Goal: Navigation & Orientation: Find specific page/section

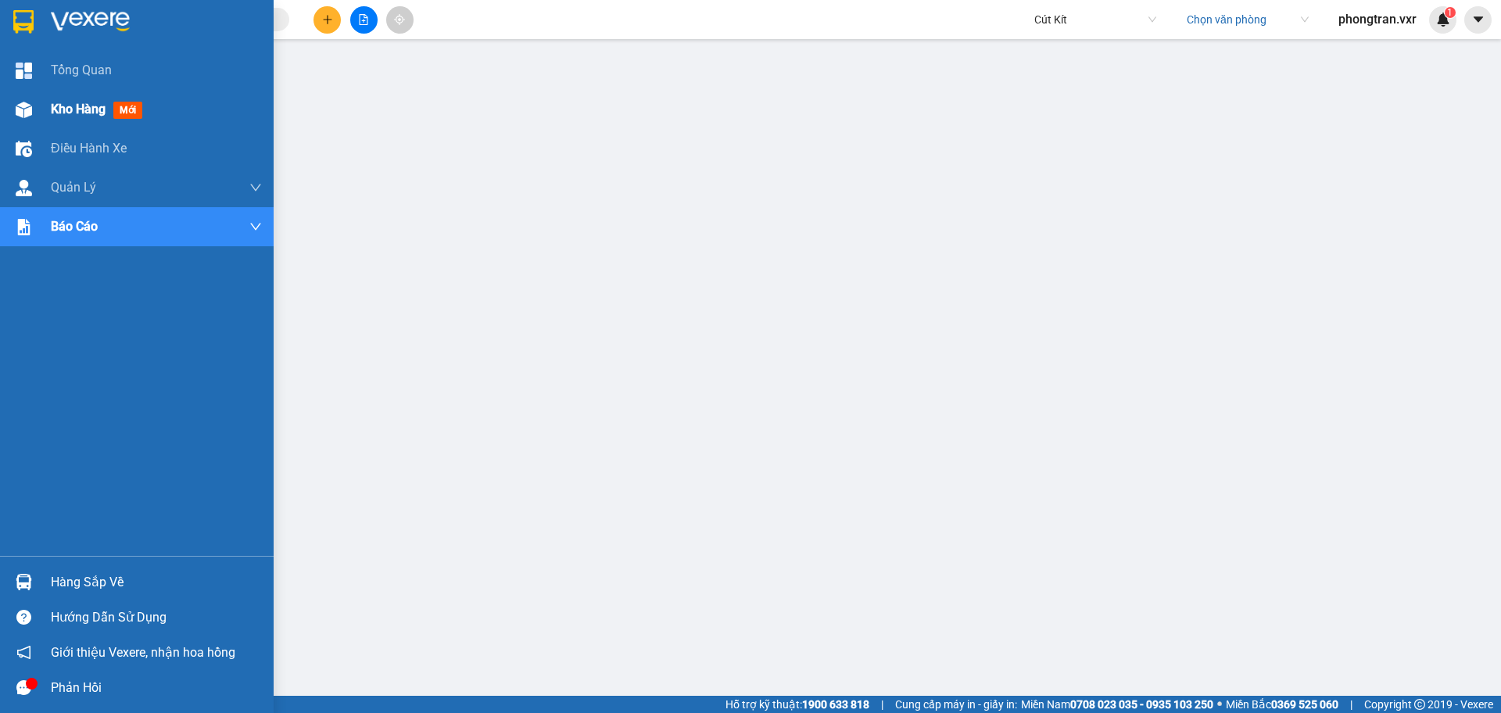
click at [58, 123] on div "Kho hàng mới" at bounding box center [156, 109] width 211 height 39
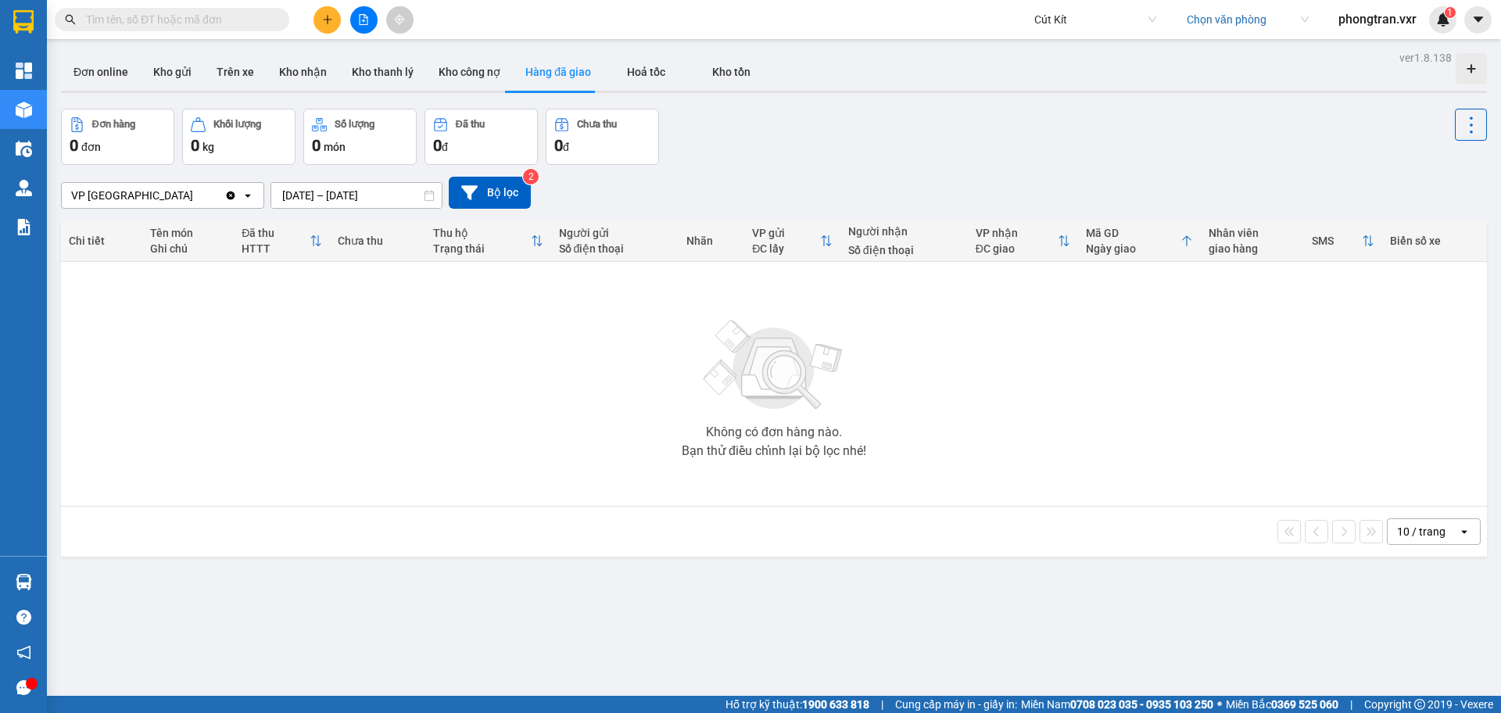
click at [1061, 14] on span "Cút Kít" at bounding box center [1095, 19] width 122 height 23
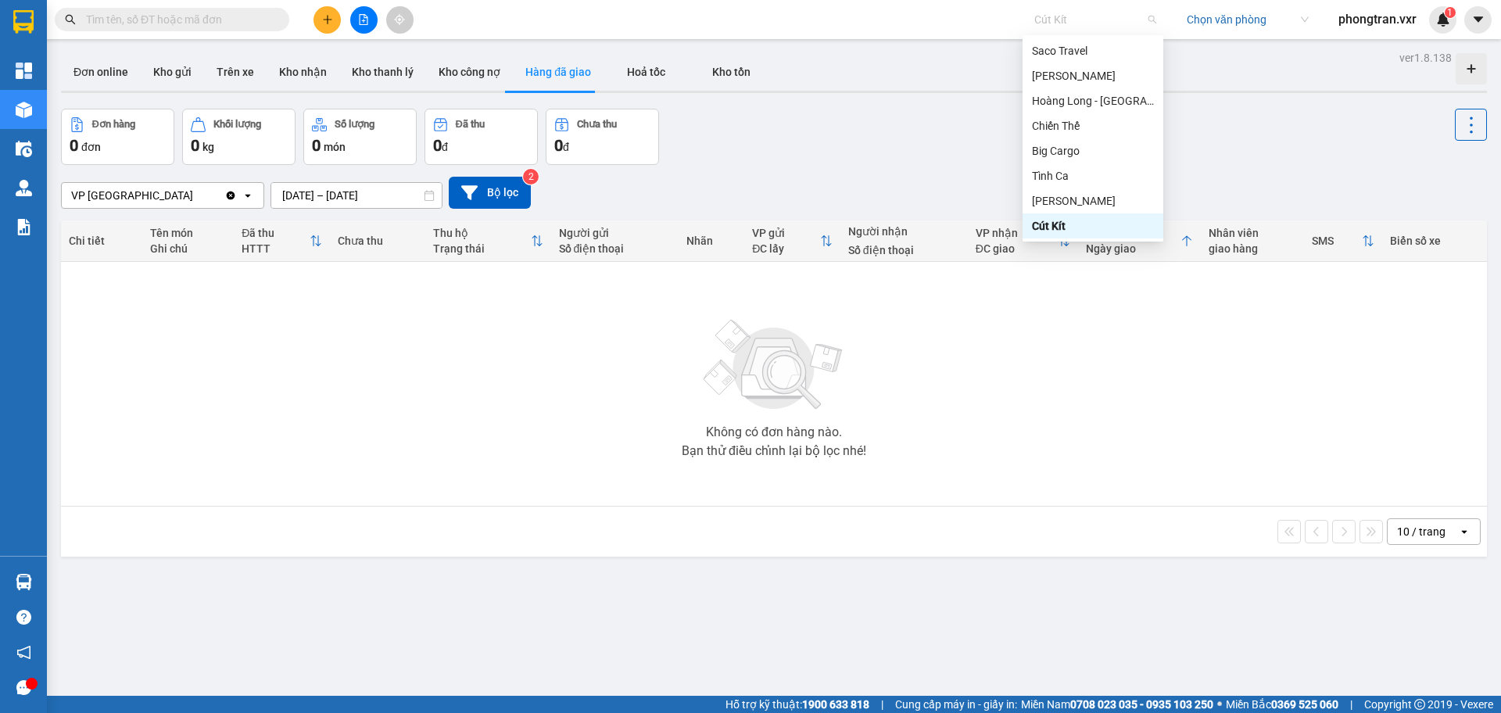
type input "t"
type input "c"
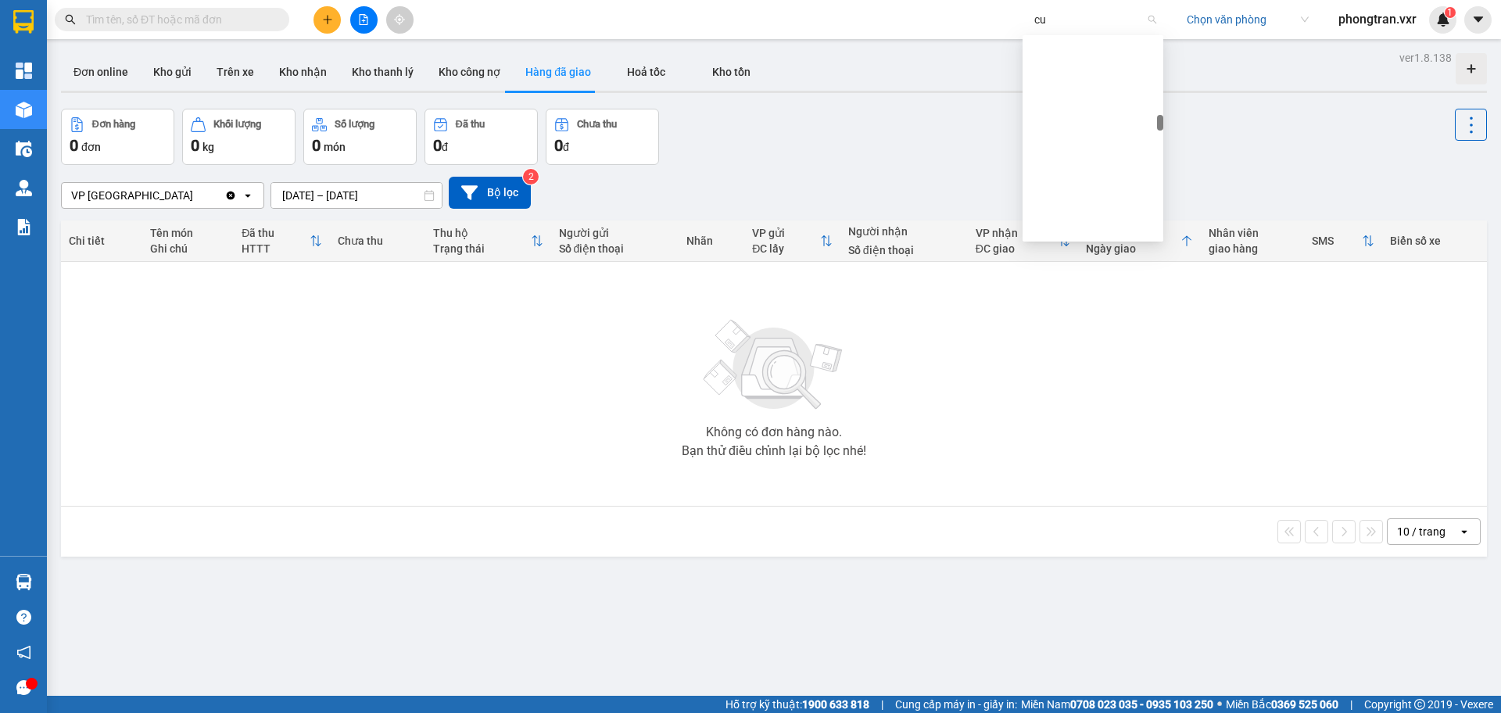
scroll to position [125, 0]
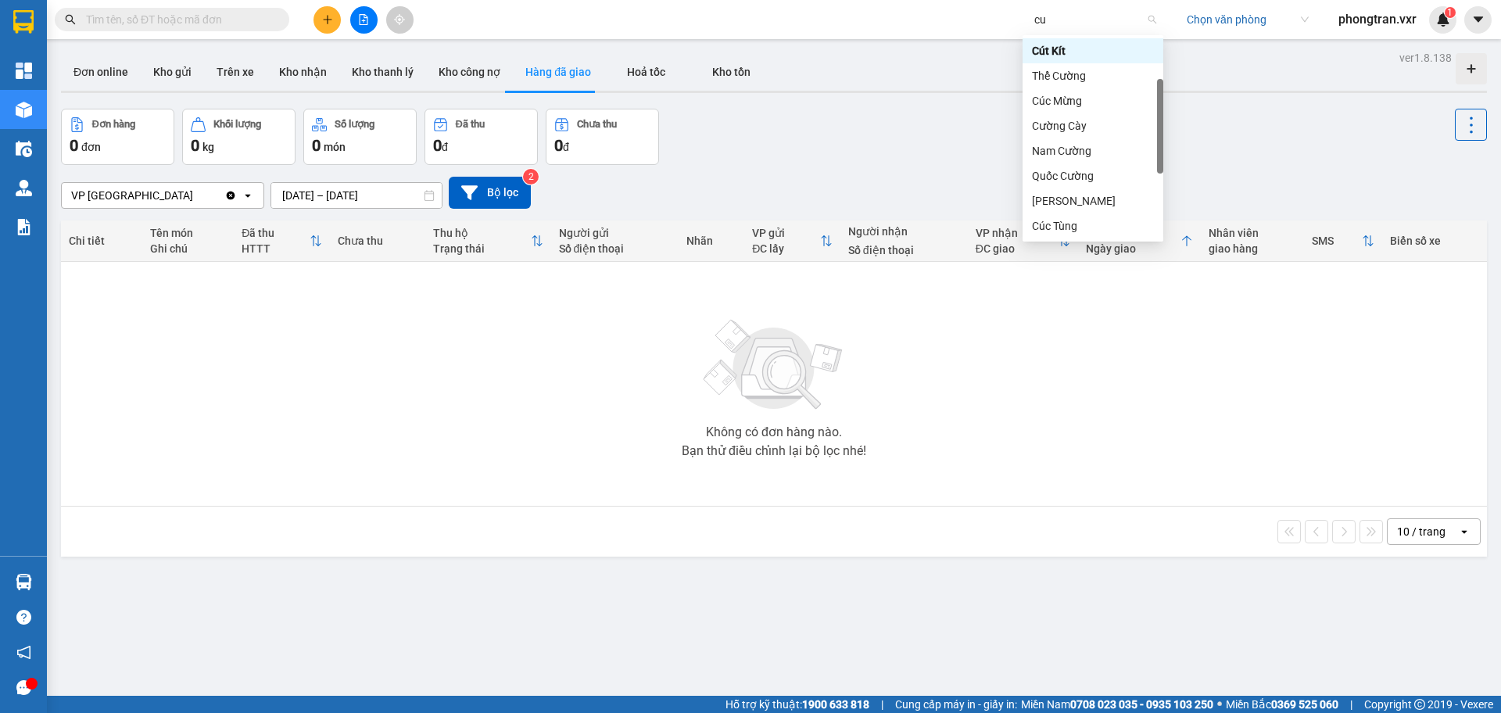
type input "cut"
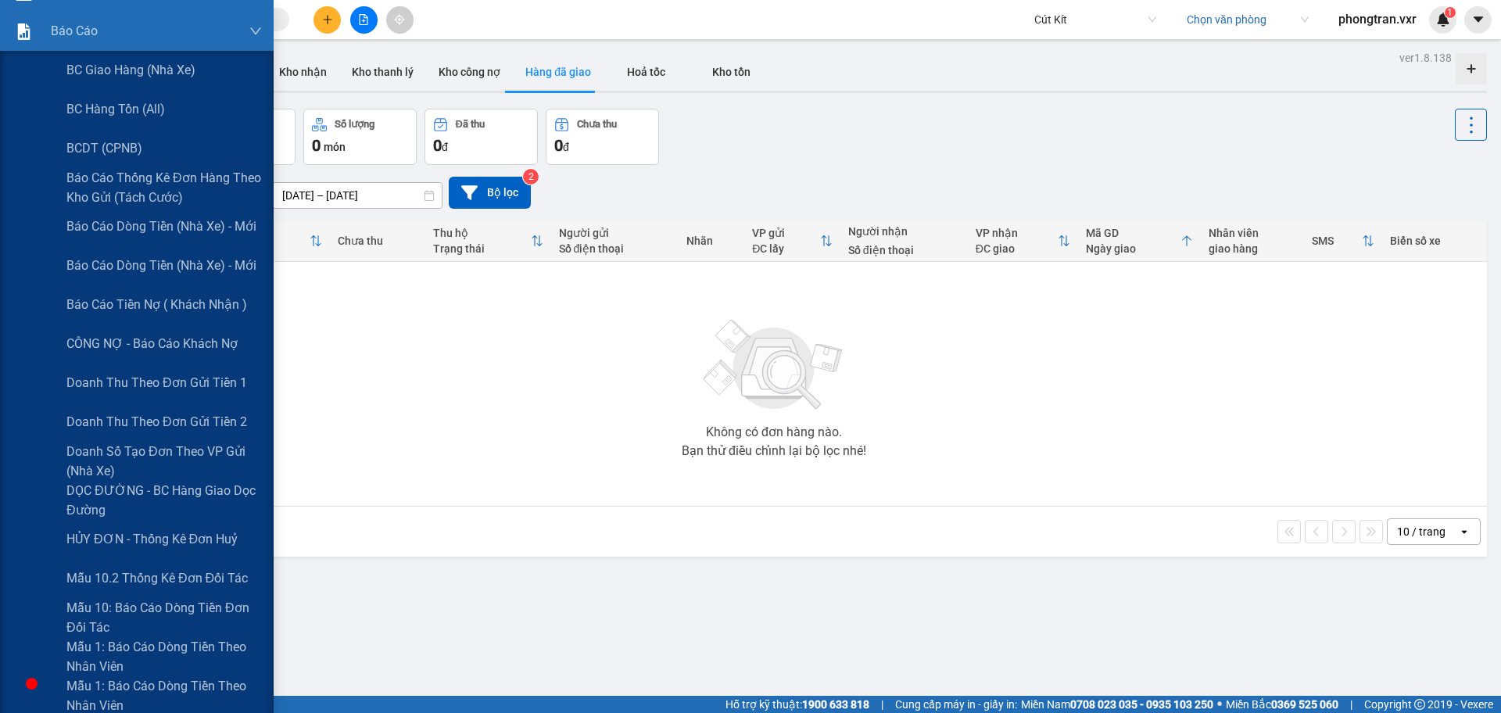
scroll to position [0, 0]
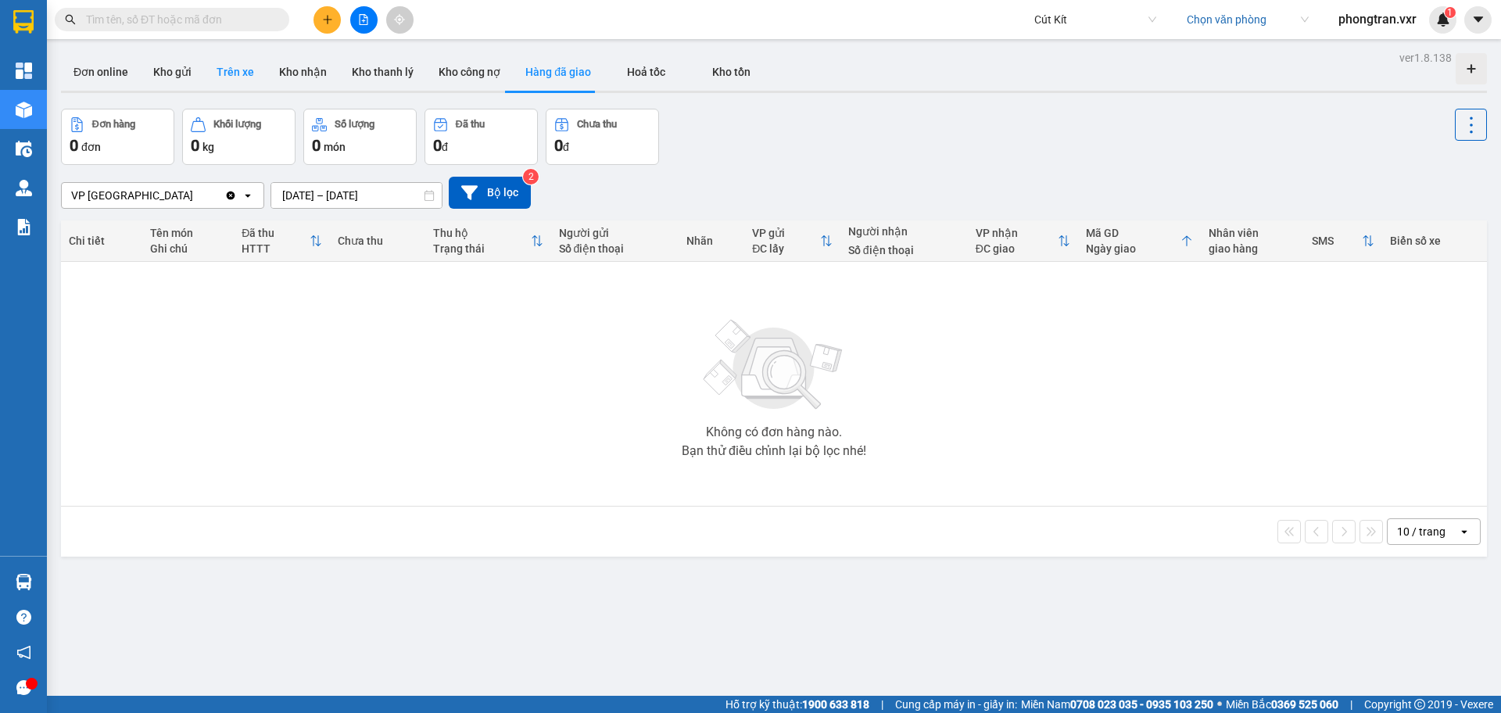
click at [233, 66] on button "Trên xe" at bounding box center [235, 72] width 63 height 38
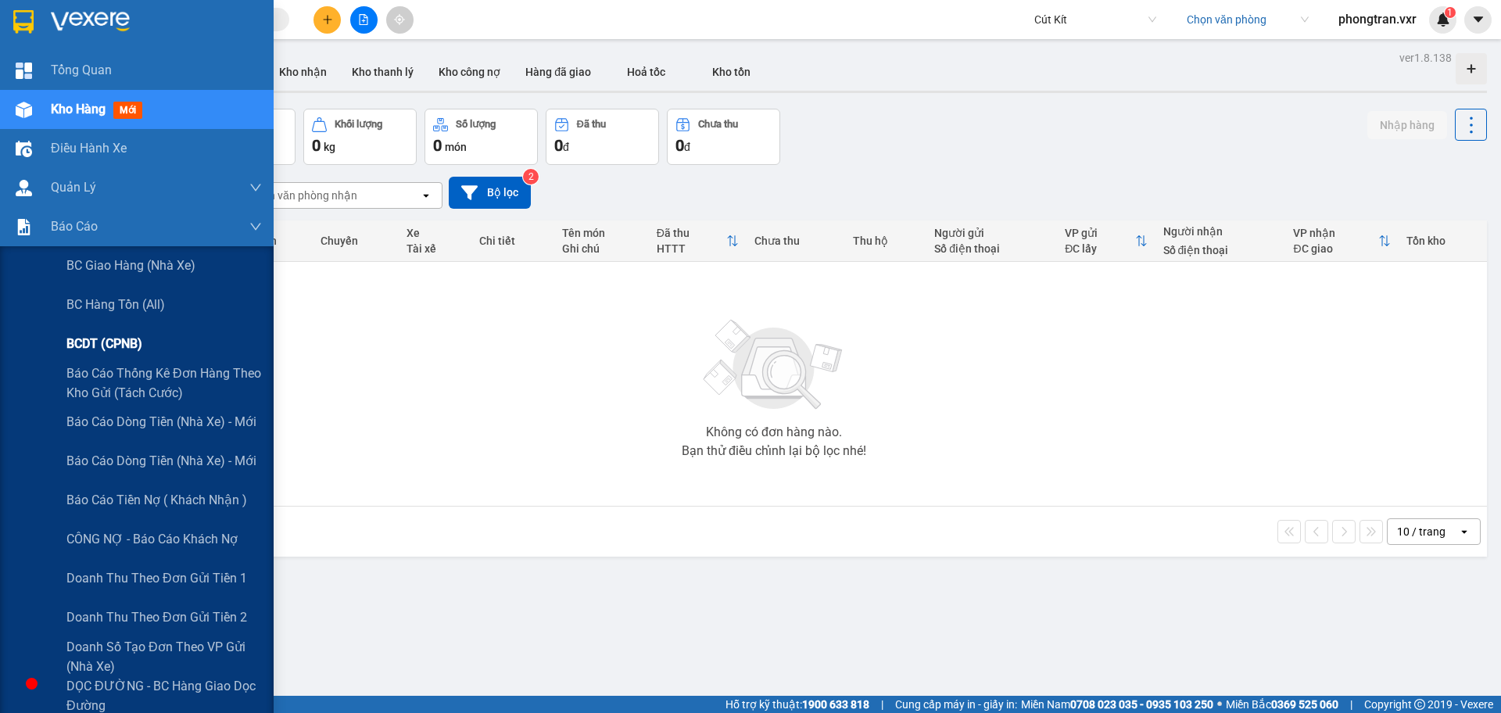
click at [104, 346] on span "BCDT (CPNB)" at bounding box center [104, 344] width 76 height 20
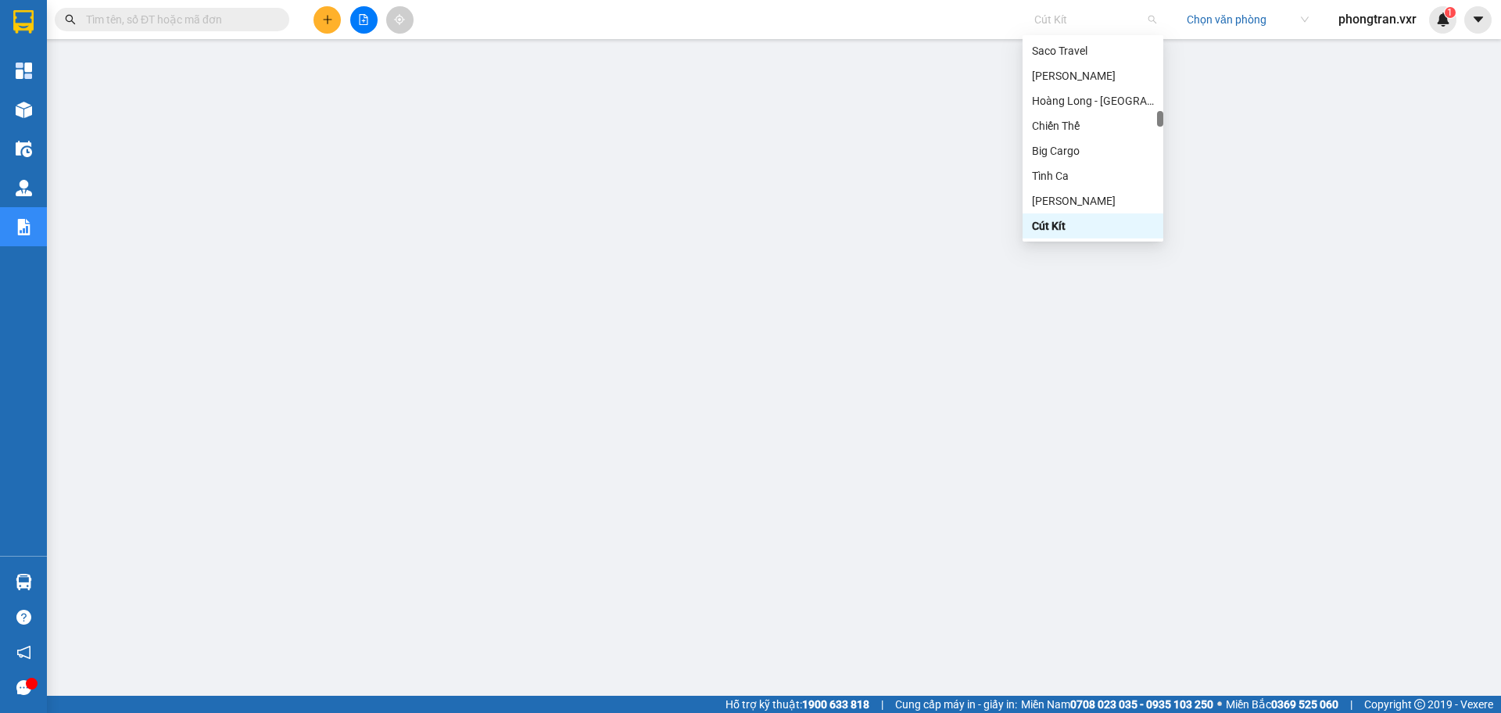
click at [1070, 12] on span "Cút Kít" at bounding box center [1095, 19] width 122 height 23
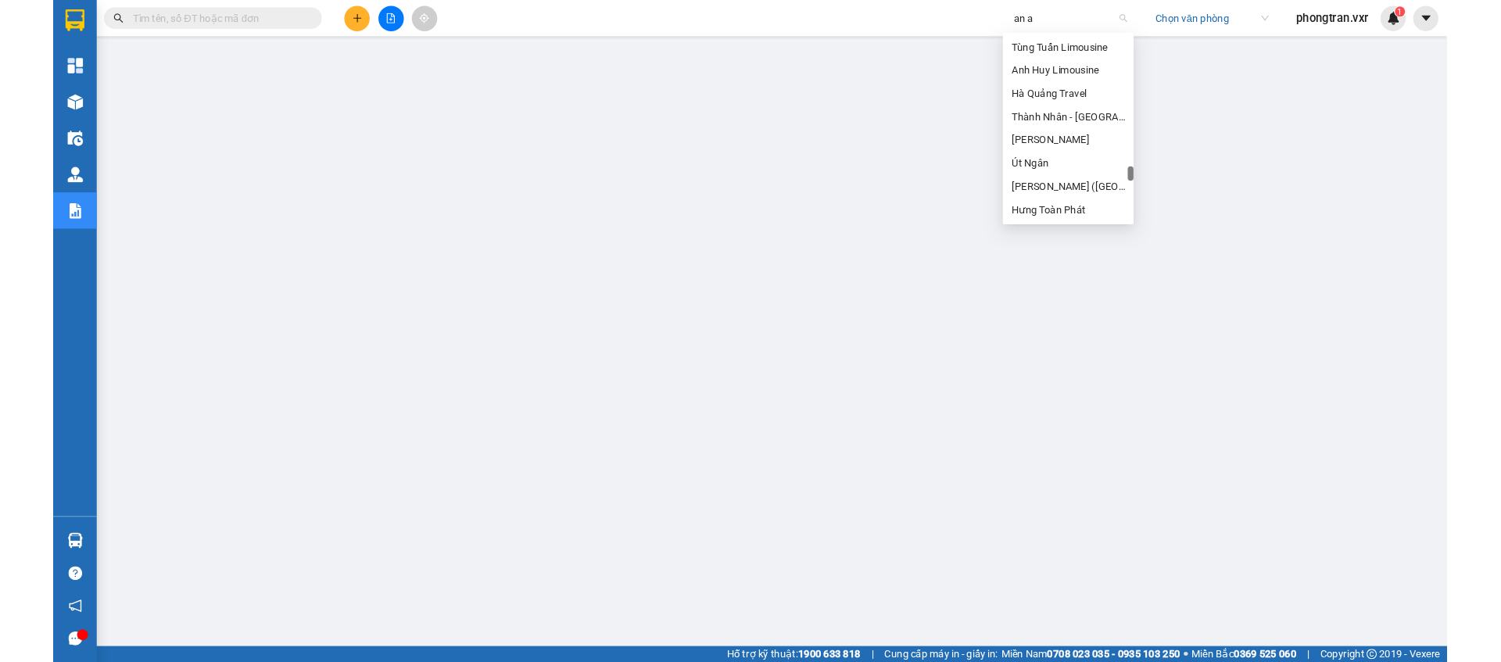
scroll to position [25, 0]
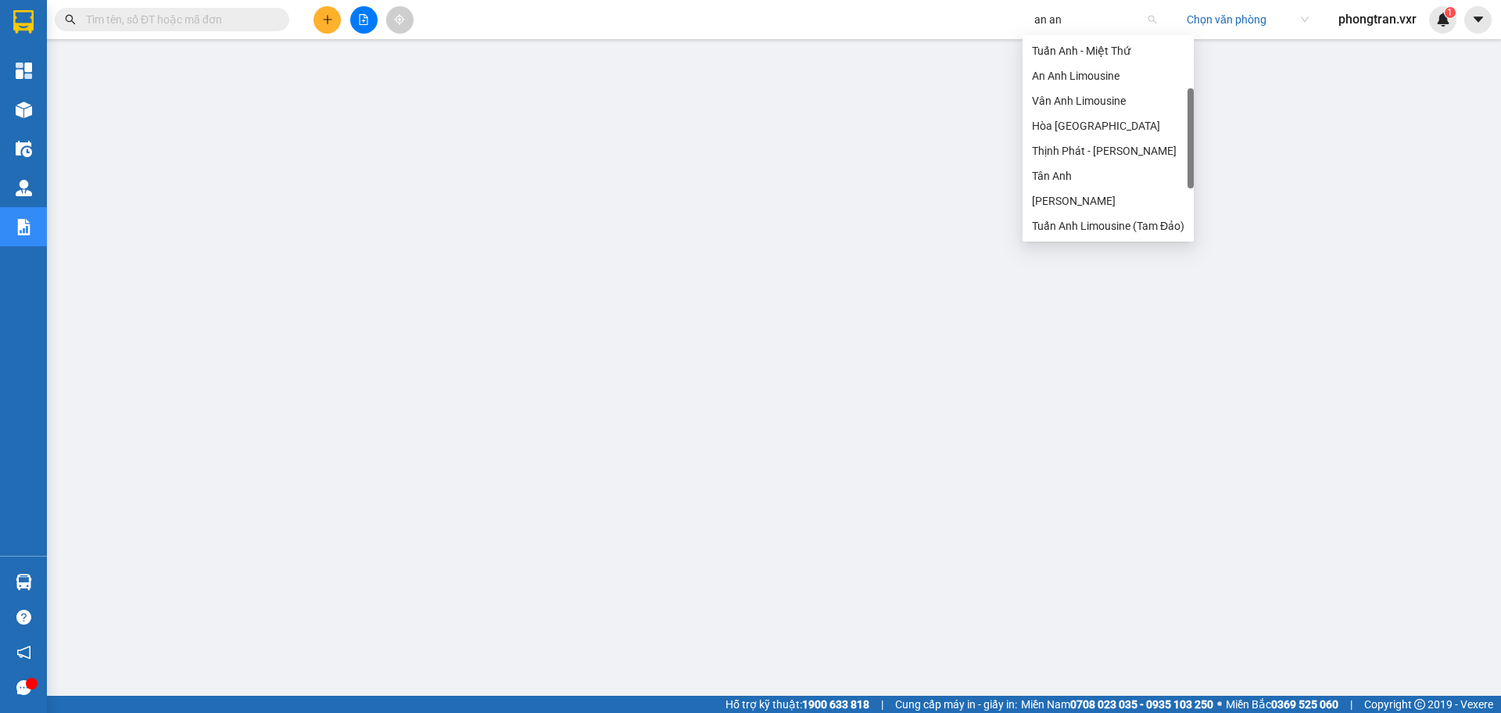
type input "an anh"
click at [1097, 48] on div "An Anh Limousine" at bounding box center [1108, 50] width 152 height 17
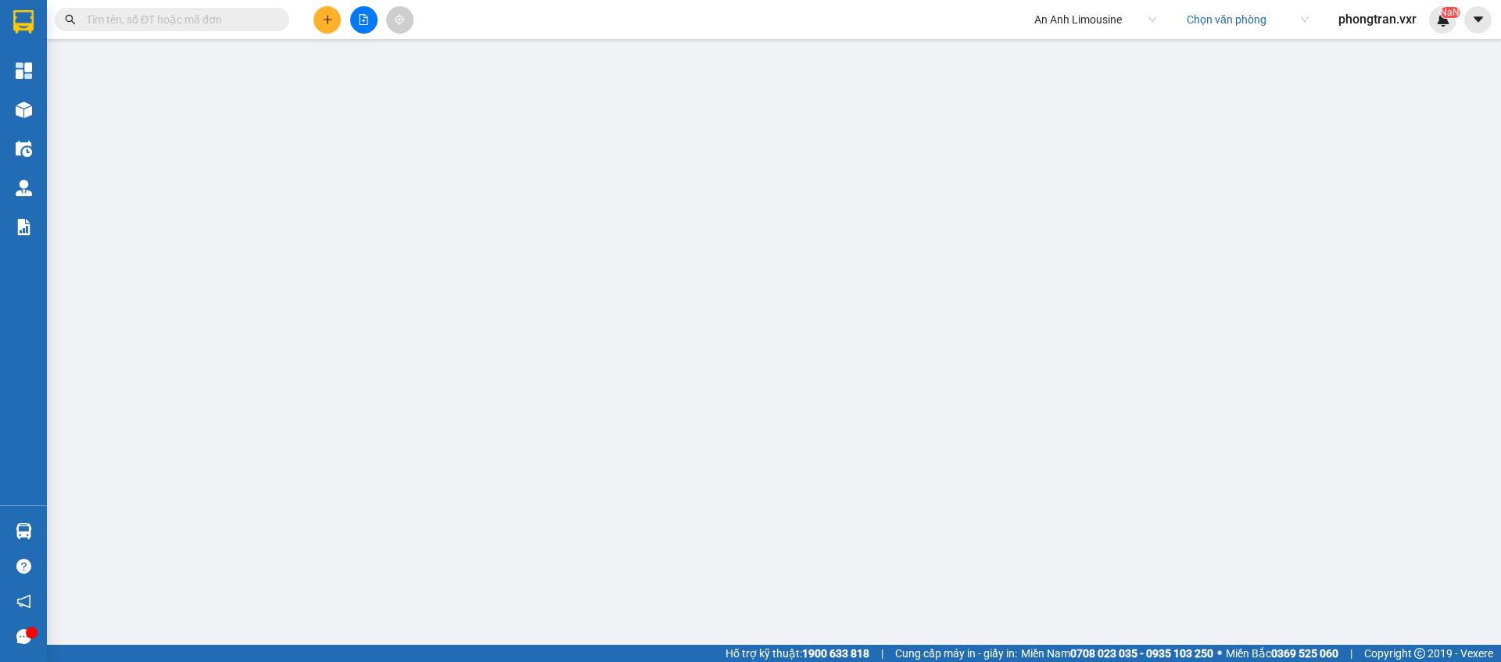
click at [1099, 27] on span "An Anh Limousine" at bounding box center [1095, 19] width 122 height 23
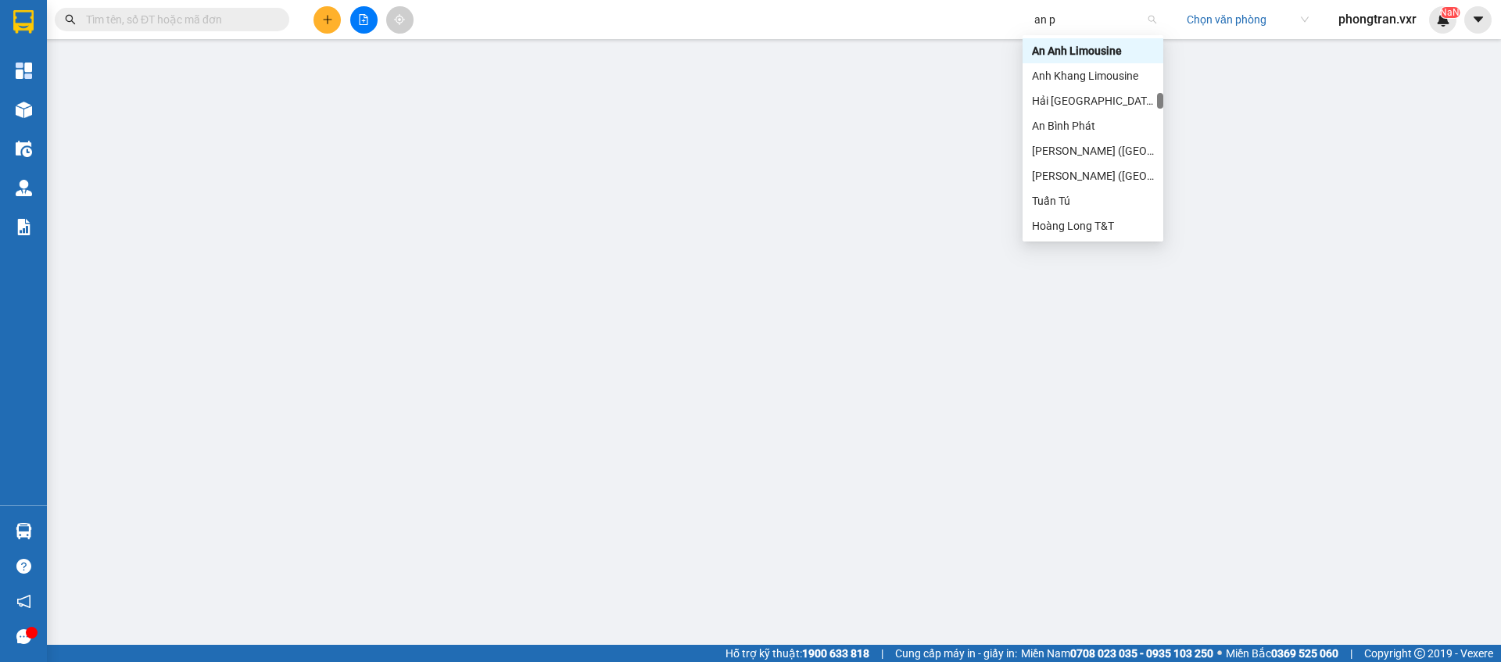
scroll to position [31, 0]
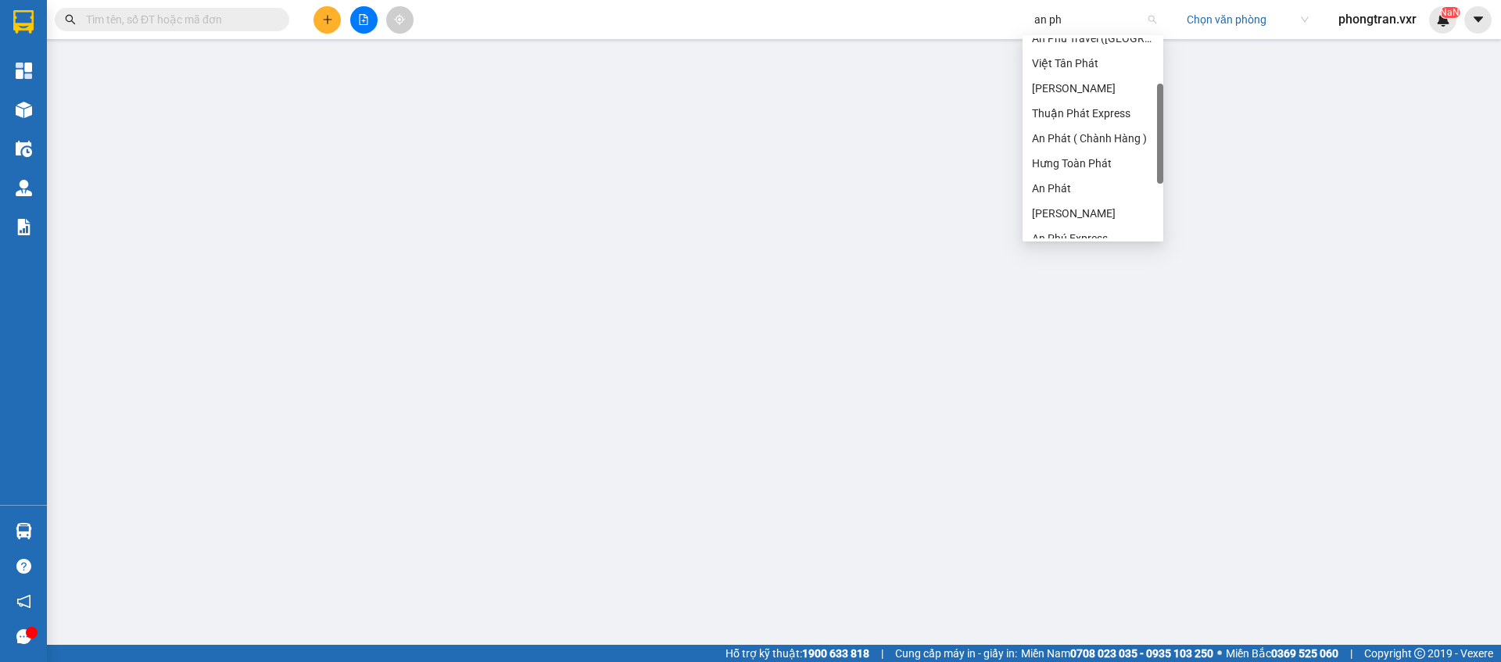
type input "an phu"
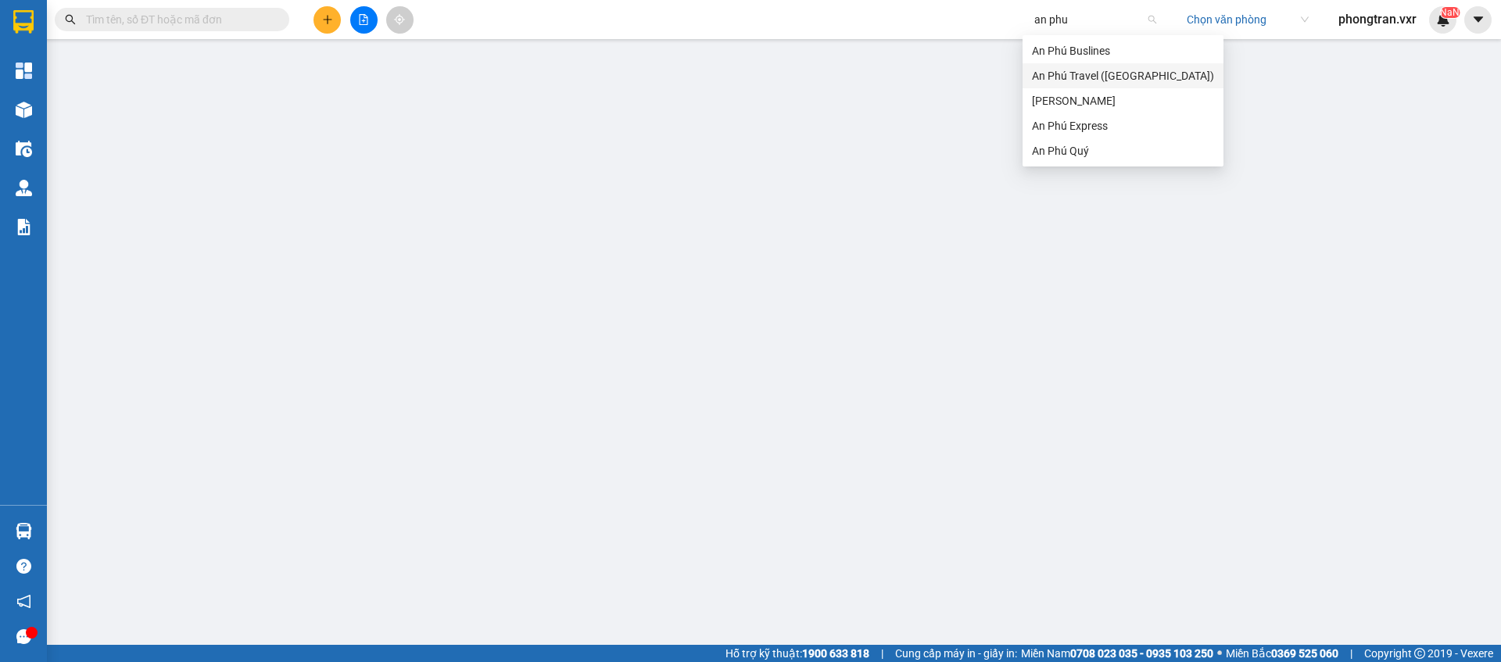
click at [1112, 72] on div "An Phú Travel ([GEOGRAPHIC_DATA])" at bounding box center [1123, 75] width 182 height 17
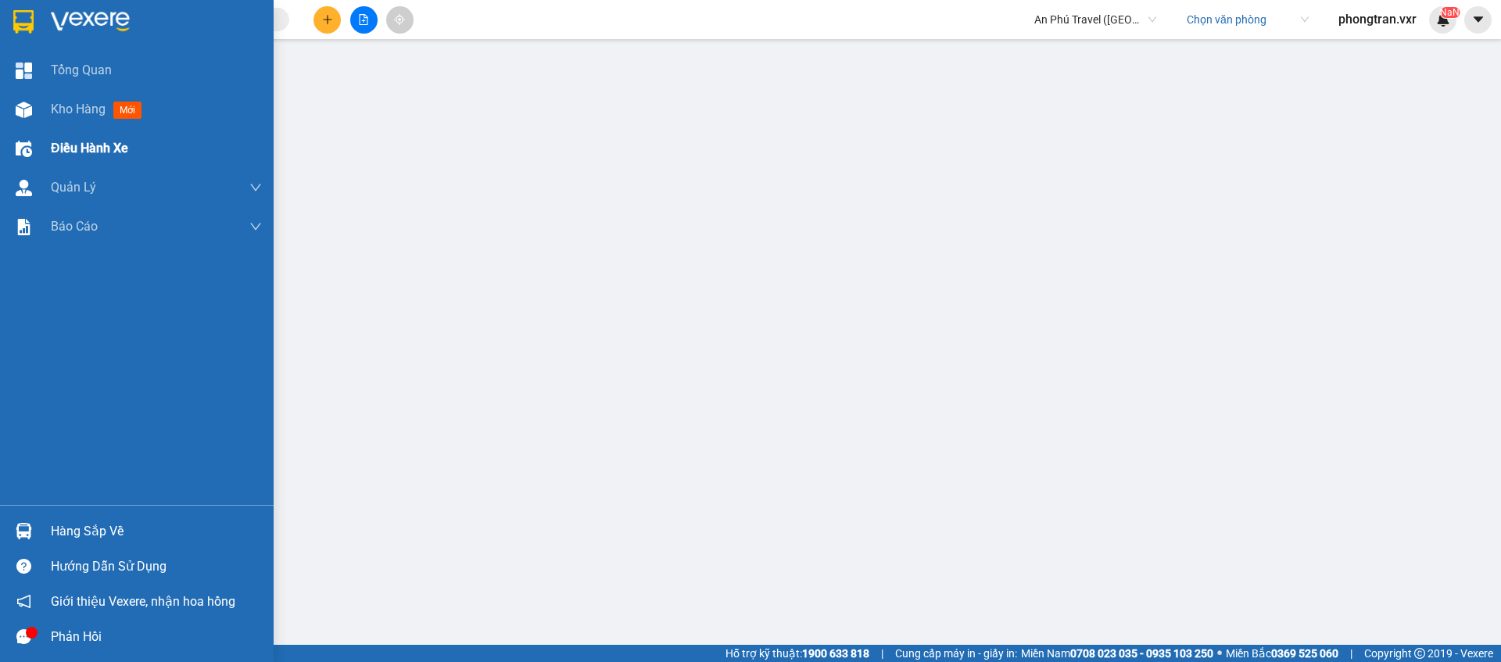
click at [24, 130] on div "Điều hành xe" at bounding box center [137, 148] width 274 height 39
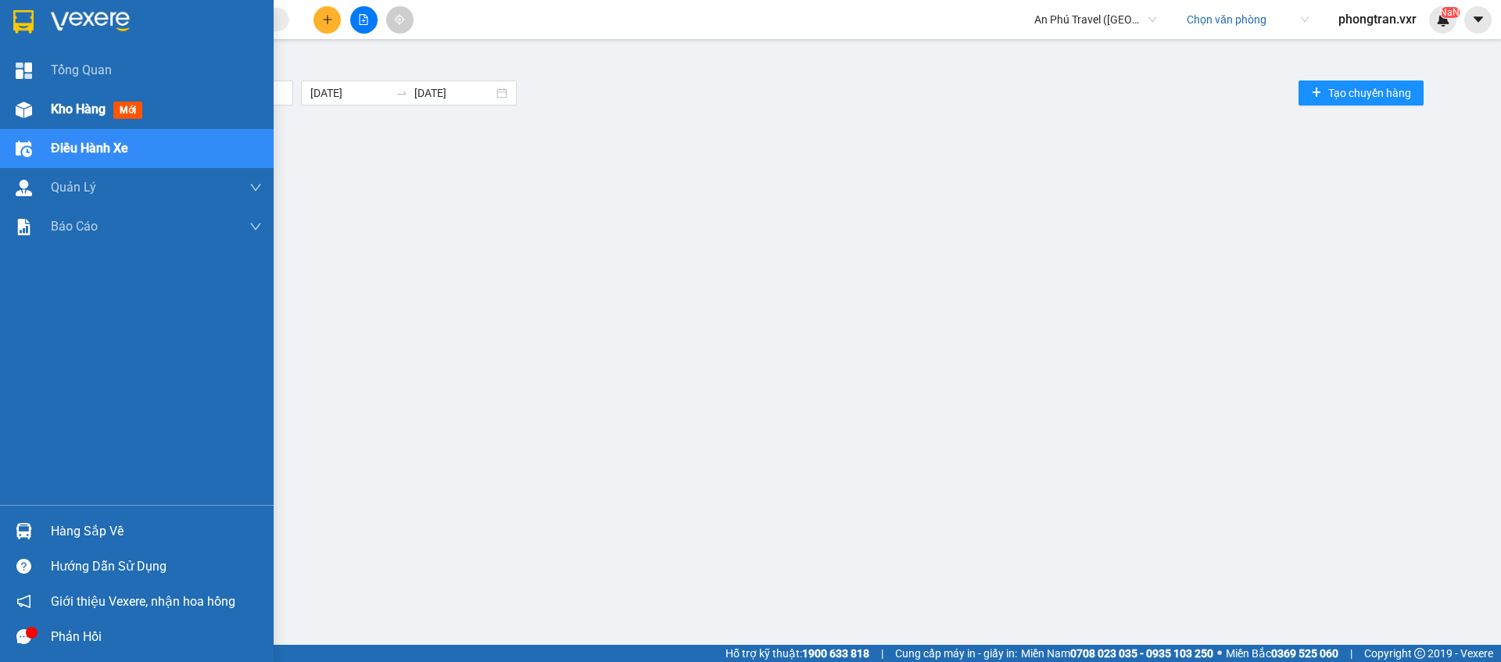
click at [26, 123] on div at bounding box center [23, 109] width 27 height 27
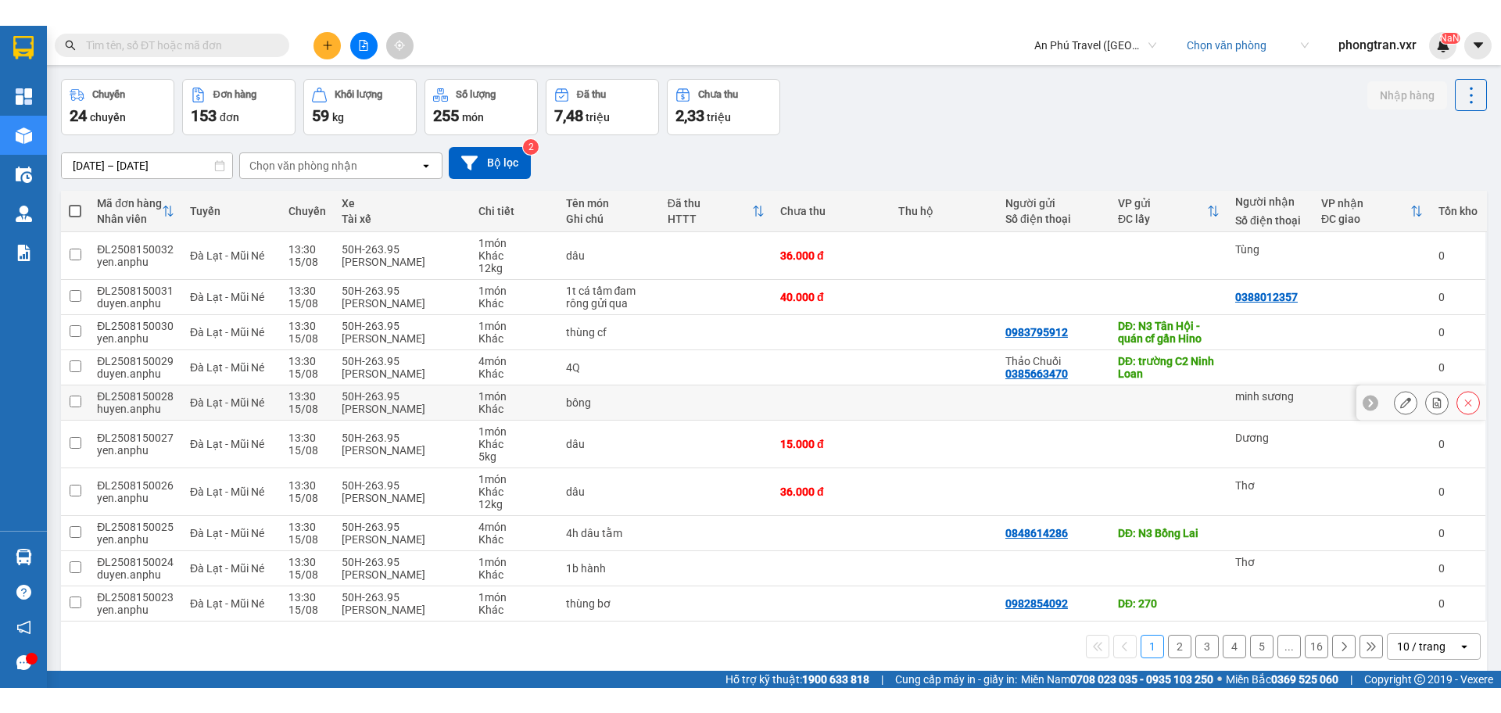
scroll to position [72, 0]
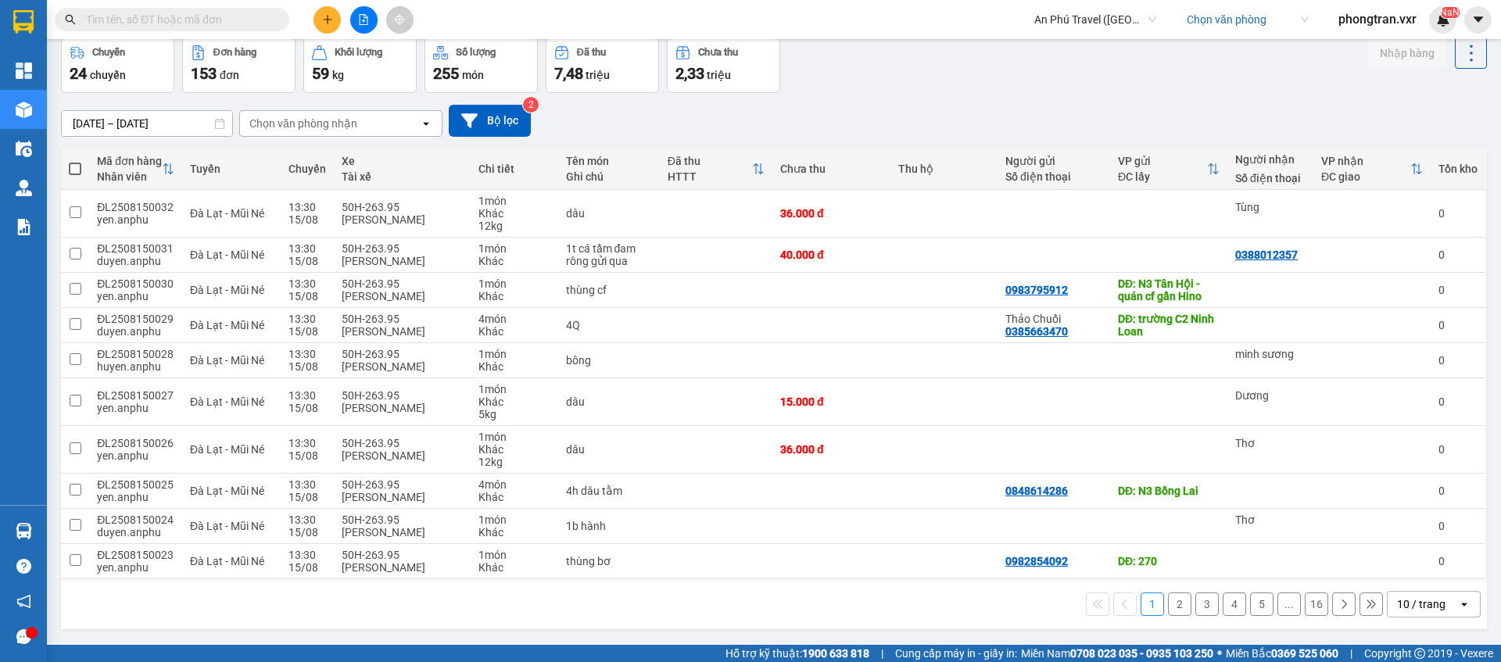
click at [1429, 608] on div "10 / trang" at bounding box center [1421, 604] width 48 height 16
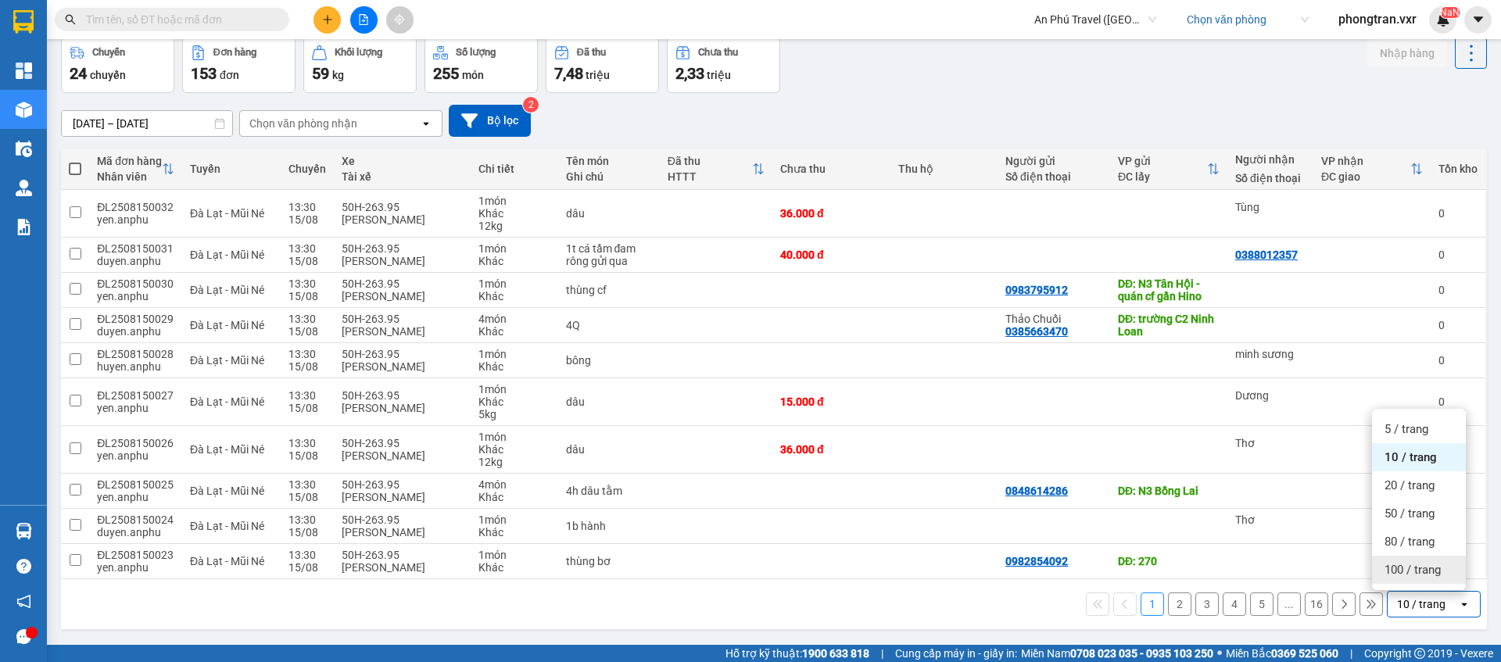
click at [1435, 567] on span "100 / trang" at bounding box center [1412, 570] width 56 height 16
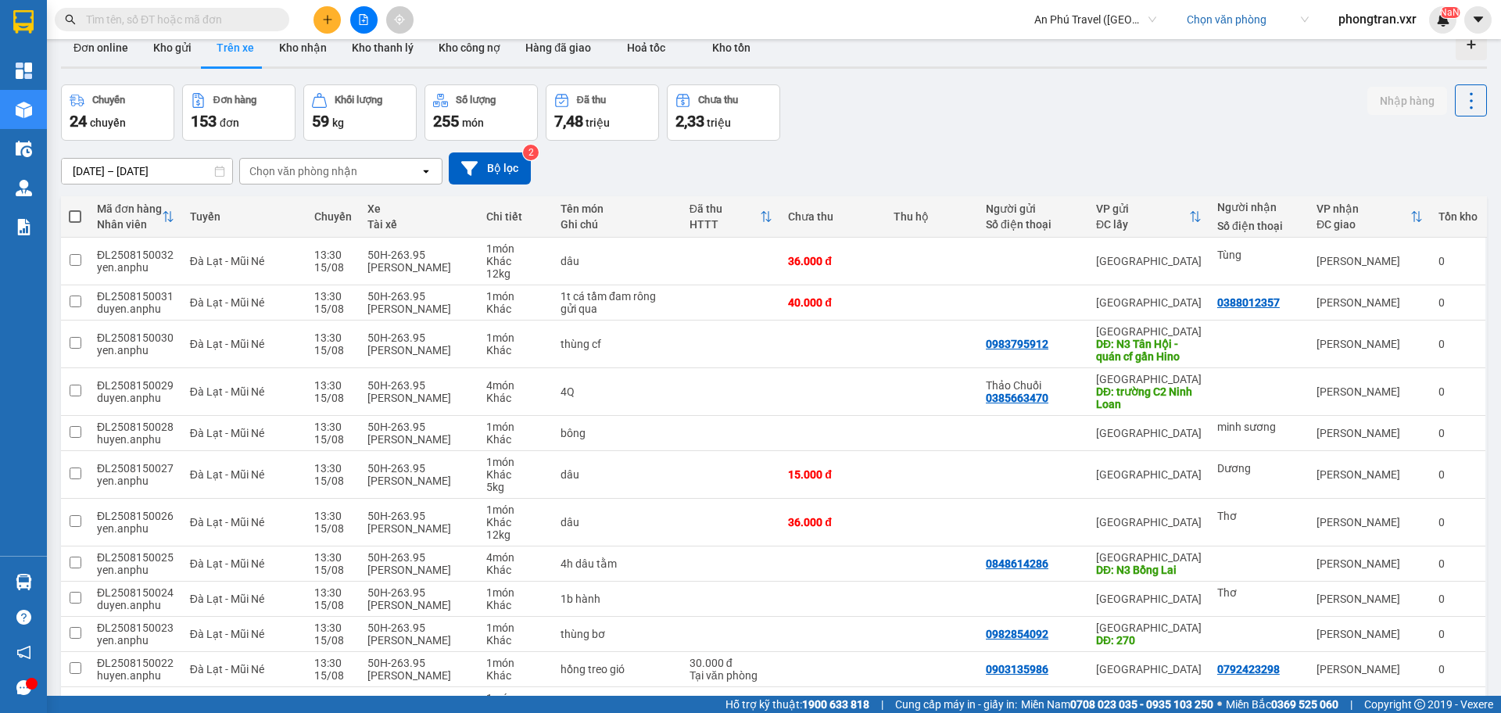
scroll to position [0, 0]
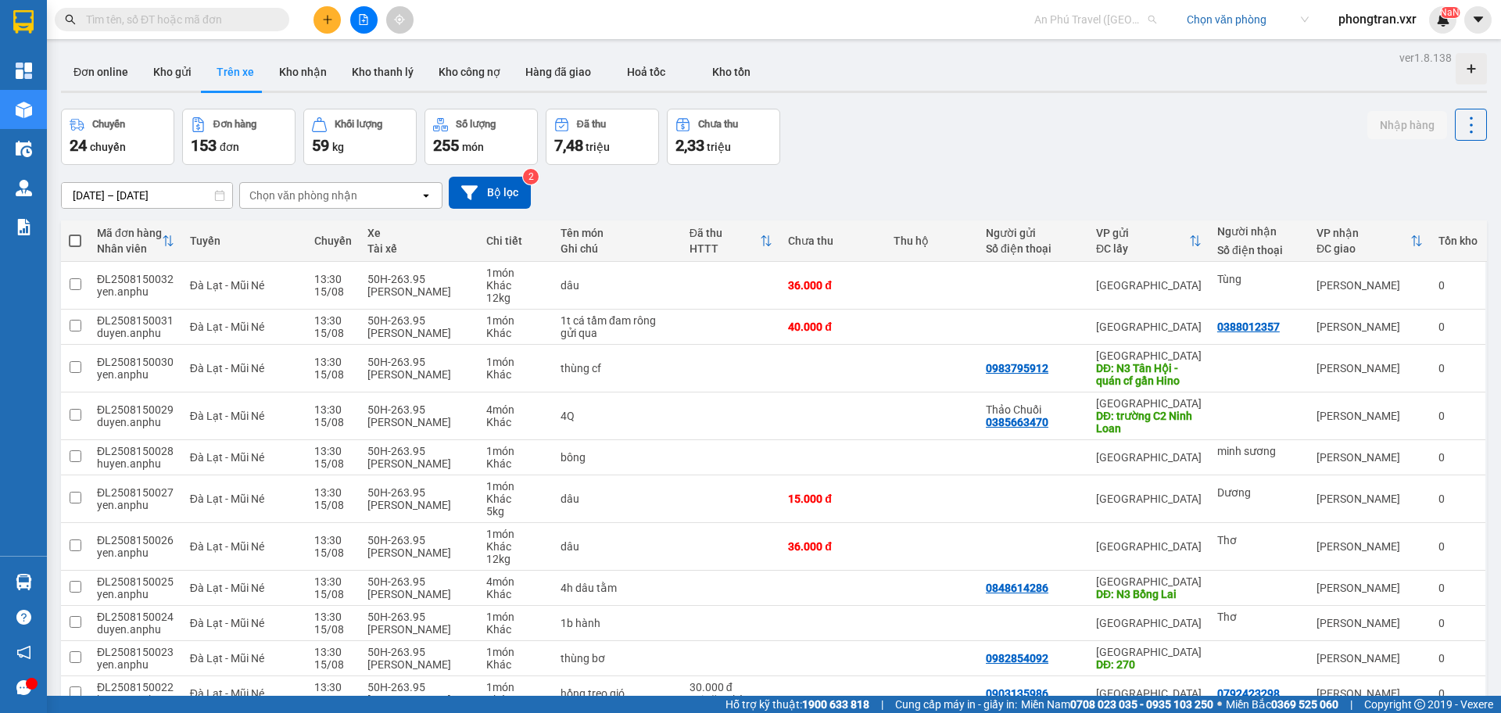
click at [1083, 13] on span "An Phú Travel ([GEOGRAPHIC_DATA])" at bounding box center [1095, 19] width 122 height 23
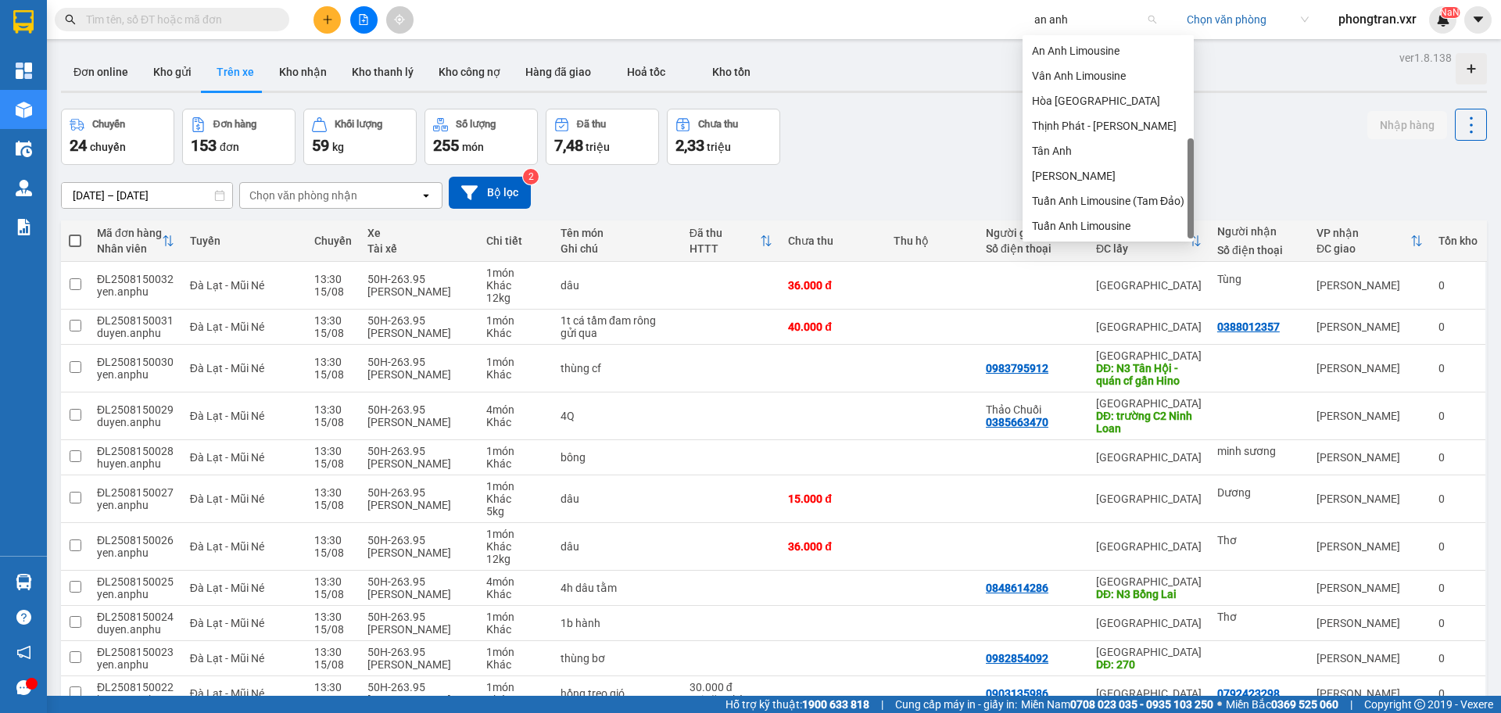
scroll to position [25, 0]
type input "an anh"
click at [1112, 62] on div "An Anh Limousine" at bounding box center [1107, 50] width 171 height 25
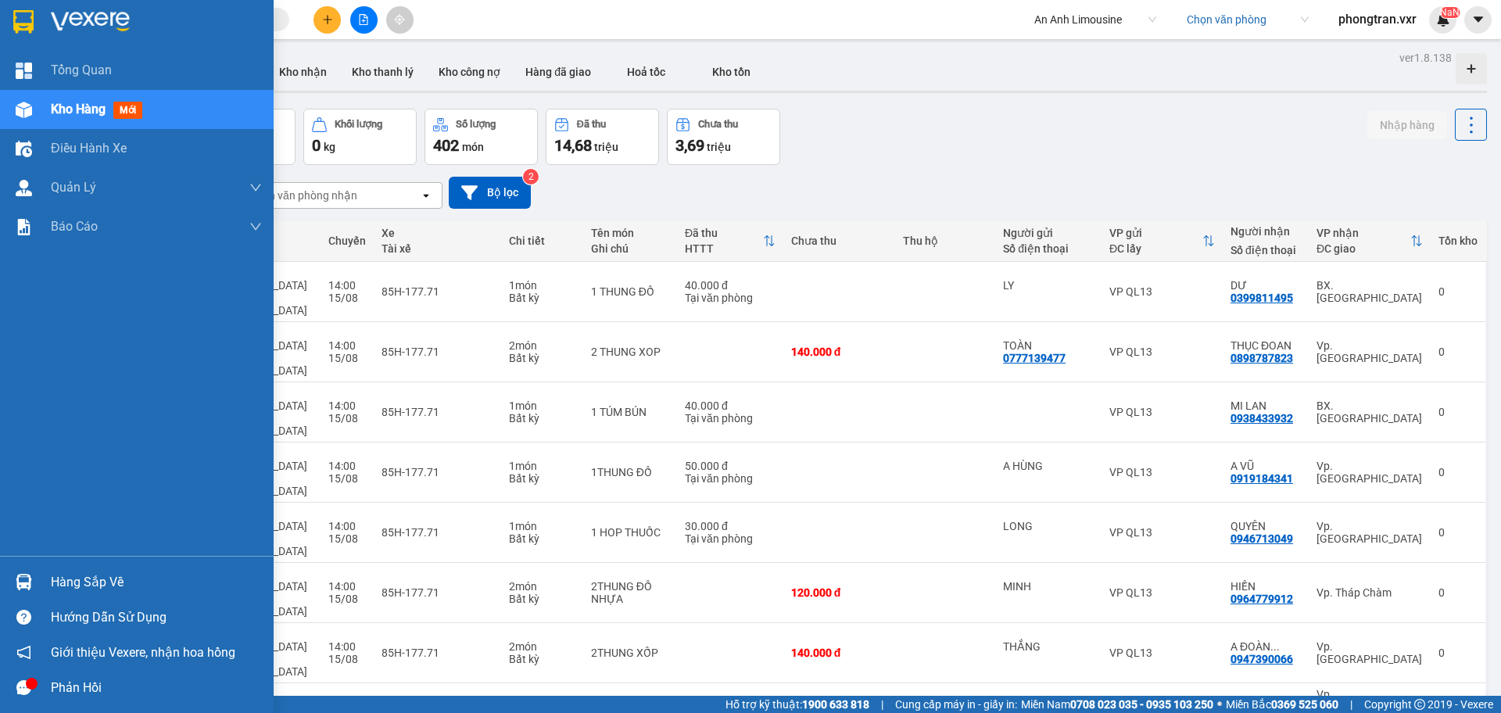
drag, startPoint x: 0, startPoint y: 417, endPoint x: 63, endPoint y: 267, distance: 162.2
click at [2, 415] on div "Tổng Quan Kho hàng mới Điều hành xe Quản [PERSON_NAME] lý thu hộ Quản lý chuyến…" at bounding box center [137, 303] width 274 height 505
click at [72, 249] on div "Tổng Quan Kho hàng mới Điều hành xe Quản [PERSON_NAME] lý thu hộ Quản lý chuyến…" at bounding box center [137, 303] width 274 height 505
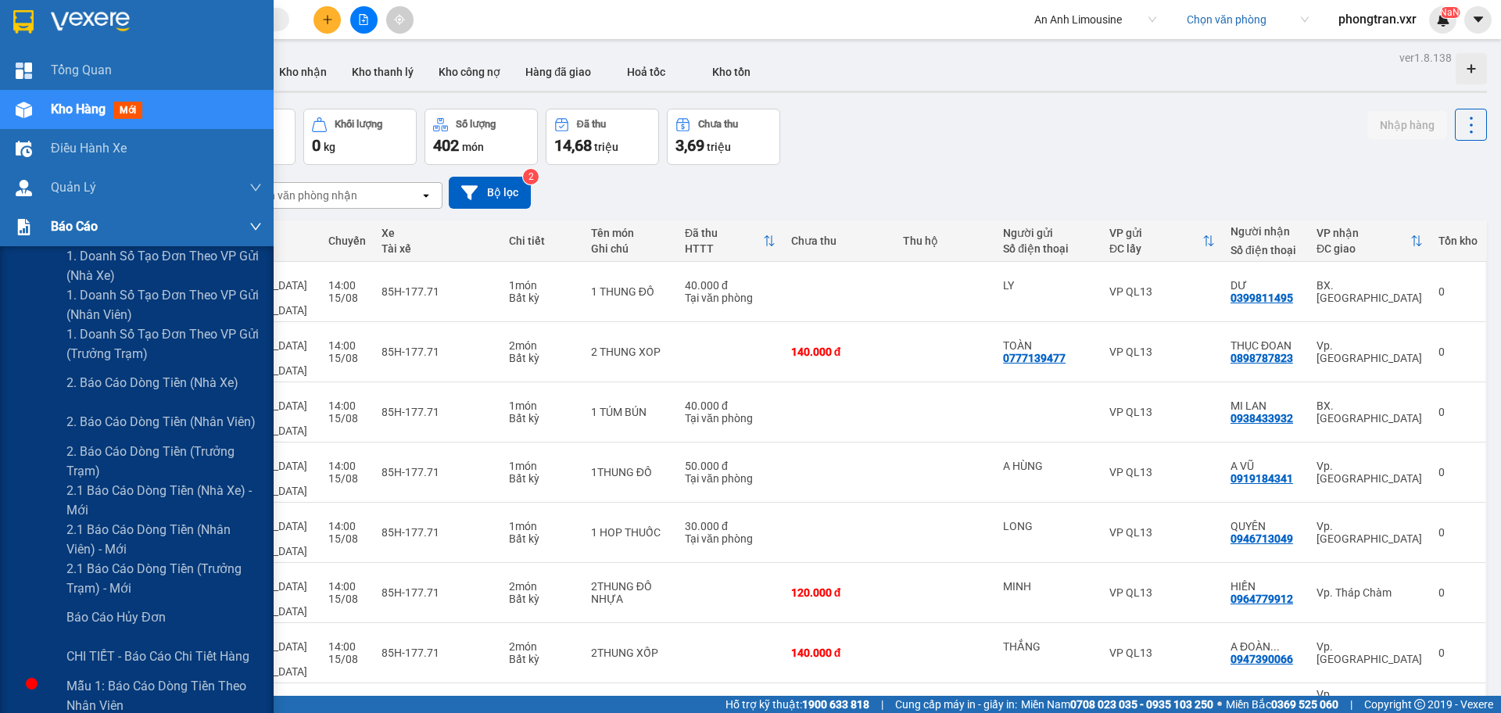
click at [81, 231] on span "Báo cáo" at bounding box center [74, 227] width 47 height 20
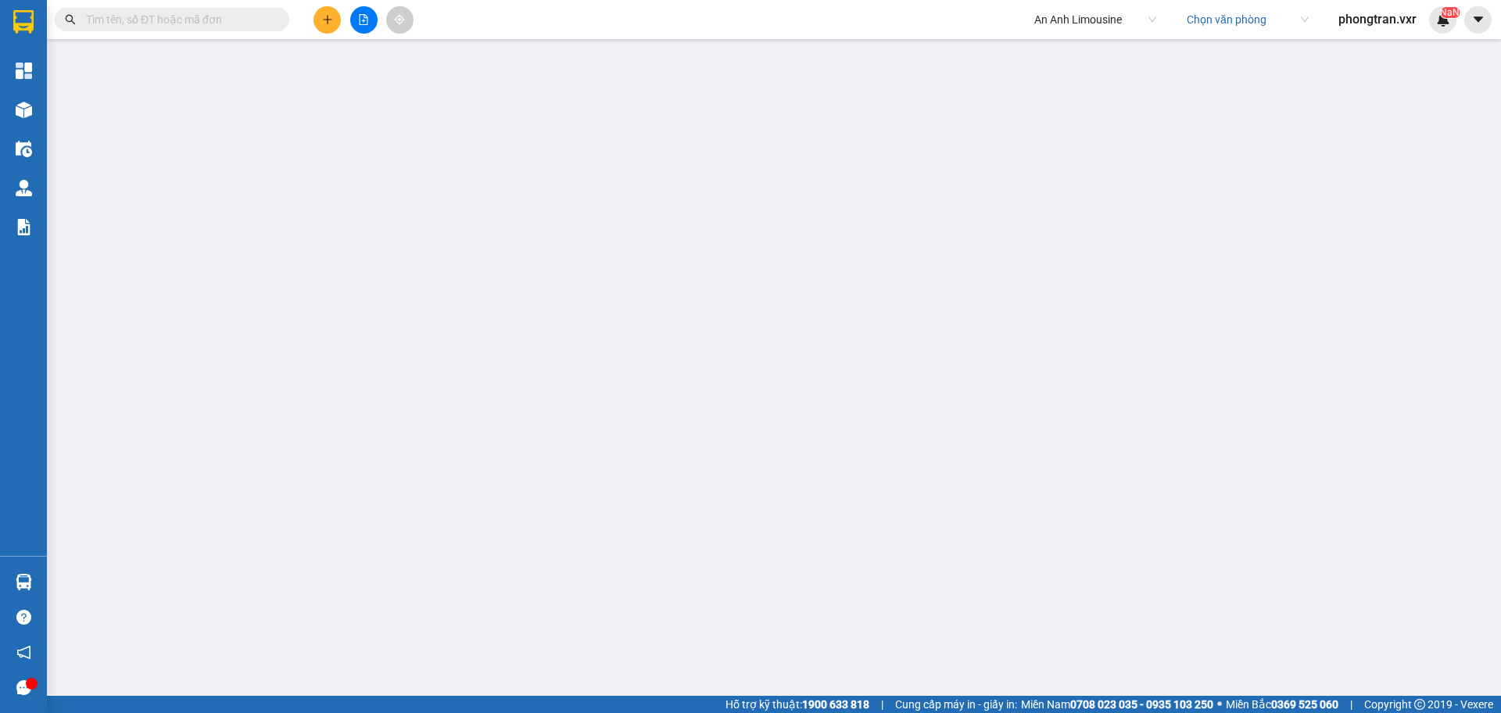
scroll to position [63, 0]
click at [1485, 20] on button at bounding box center [1477, 19] width 27 height 27
click at [1433, 59] on div "Cấu hình nhà xe" at bounding box center [1436, 58] width 79 height 17
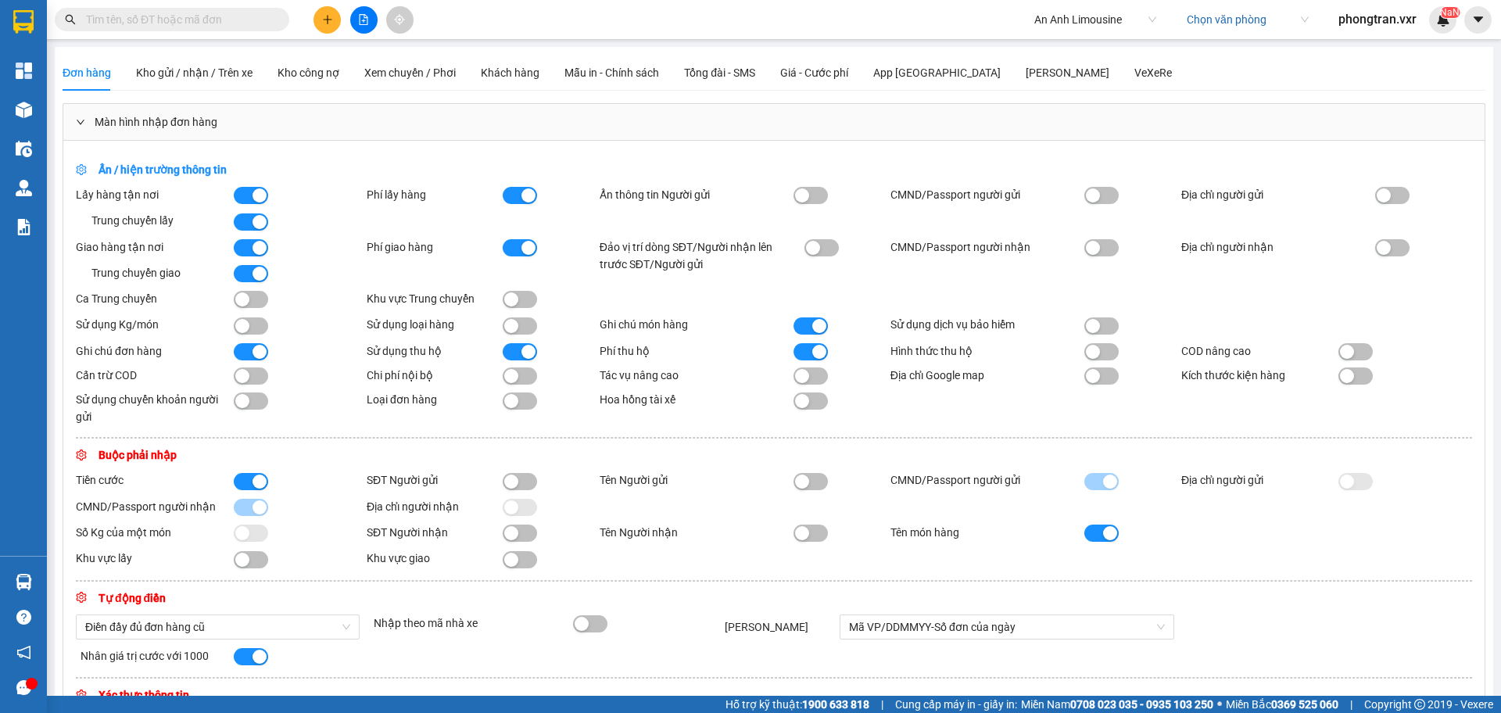
click at [508, 197] on button "button" at bounding box center [520, 195] width 34 height 17
click at [521, 241] on div "button" at bounding box center [528, 248] width 14 height 14
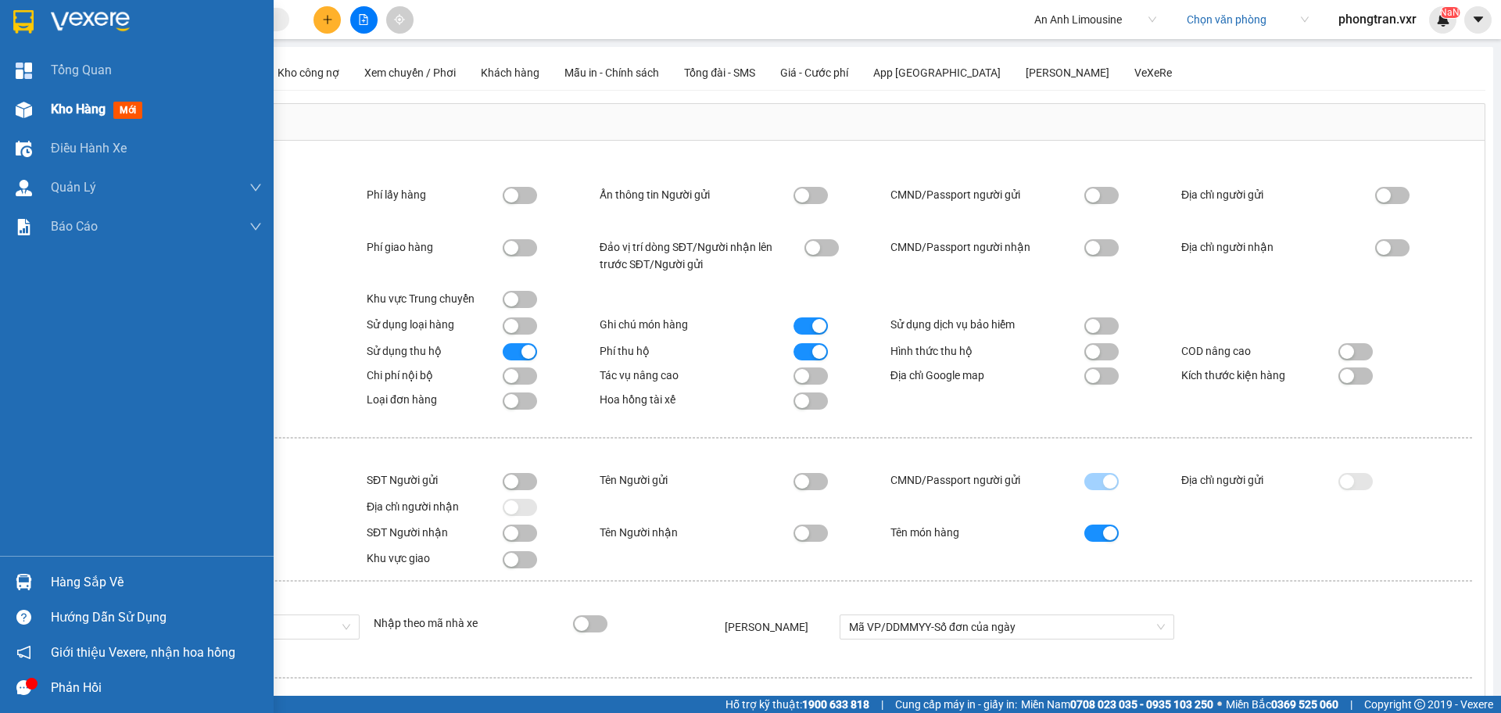
click at [27, 91] on div "Kho hàng mới" at bounding box center [137, 109] width 274 height 39
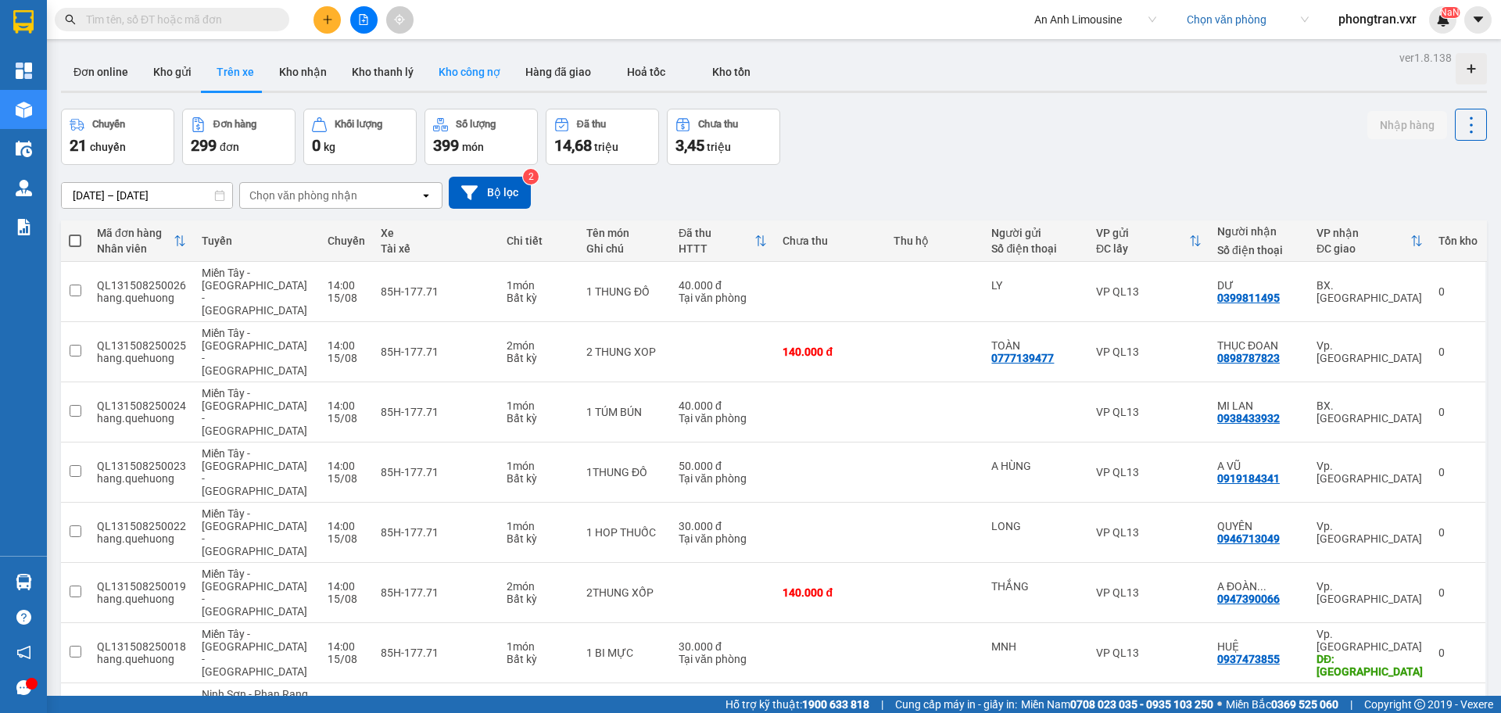
click at [453, 75] on button "Kho công nợ" at bounding box center [469, 72] width 87 height 38
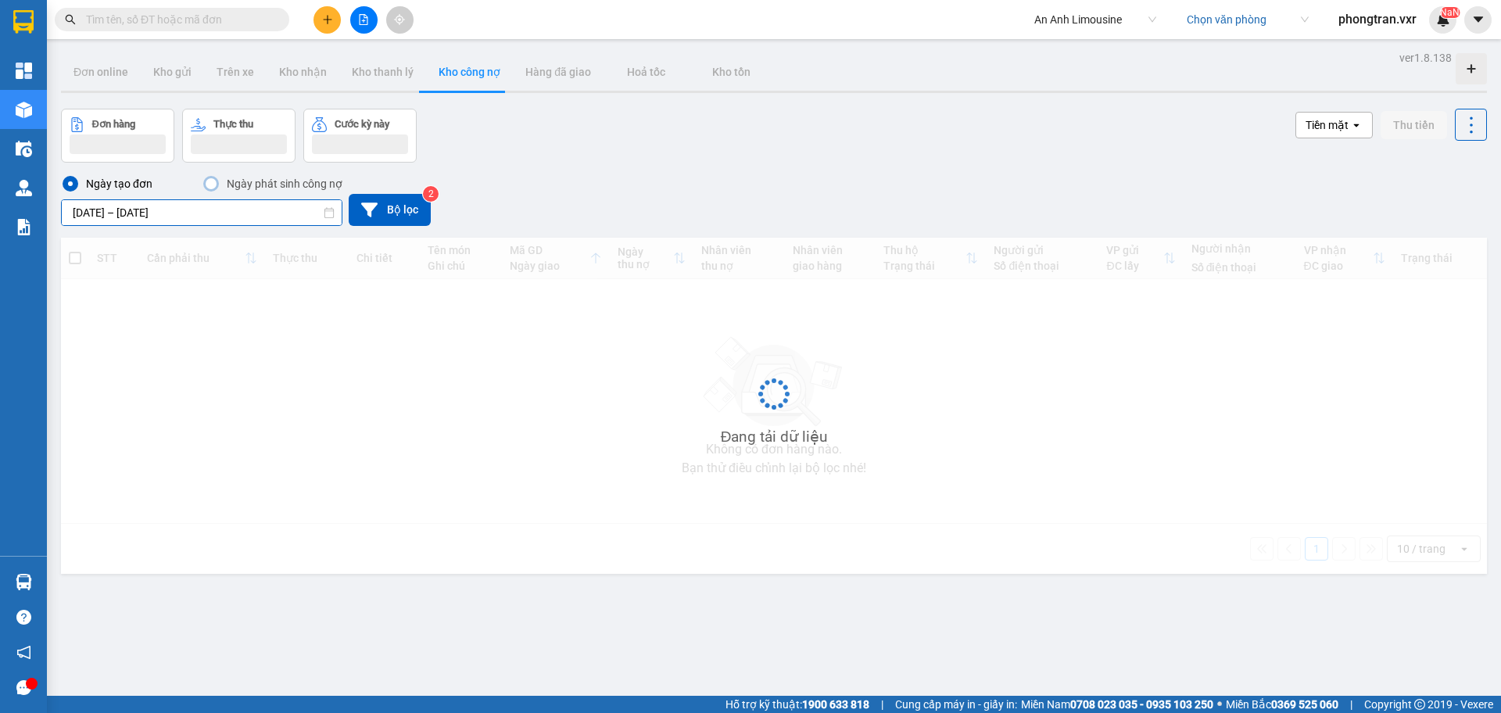
click at [244, 208] on input "[DATE] – [DATE]" at bounding box center [202, 212] width 280 height 25
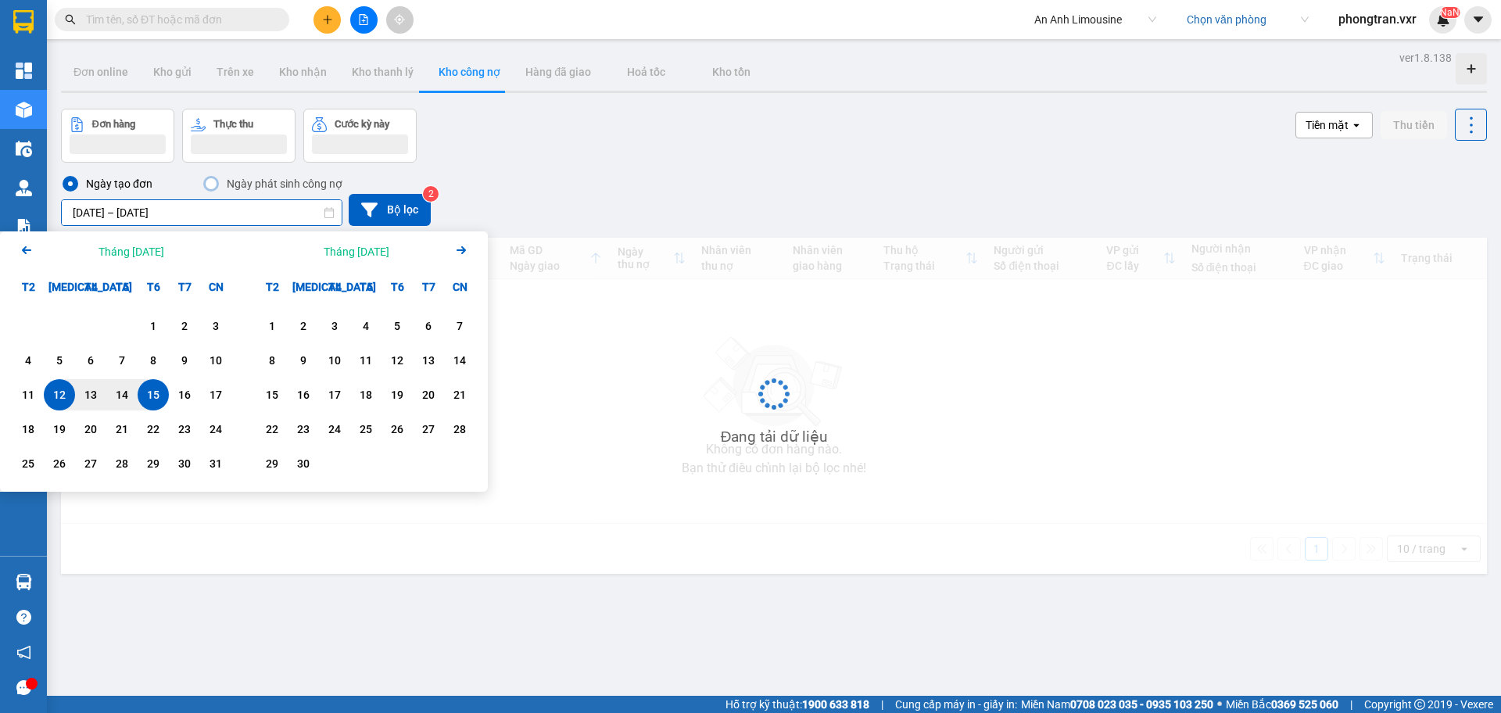
click at [538, 203] on div "Ngày tạo đơn Ngày phát sinh công nợ [DATE] – [DATE] Press the down arrow key to…" at bounding box center [774, 200] width 1426 height 52
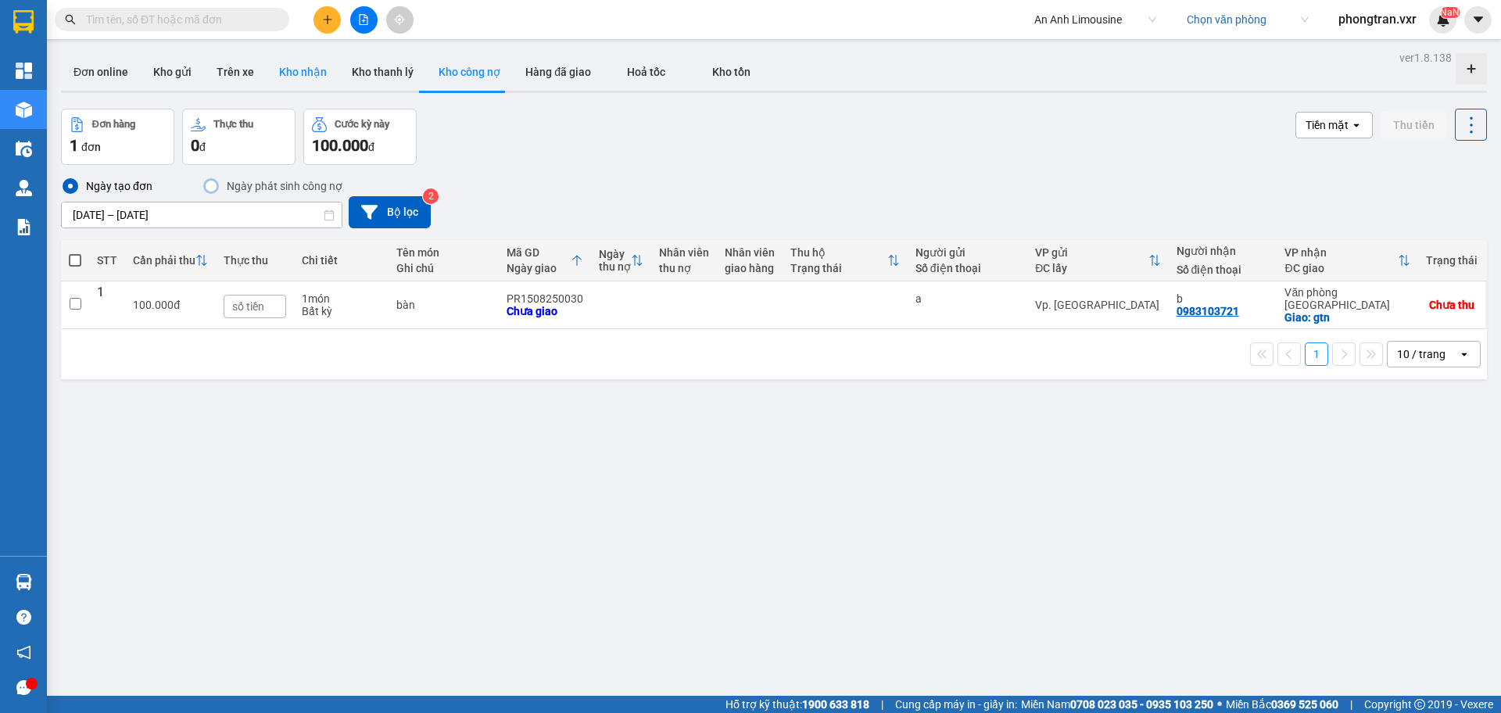
click at [315, 66] on button "Kho nhận" at bounding box center [303, 72] width 73 height 38
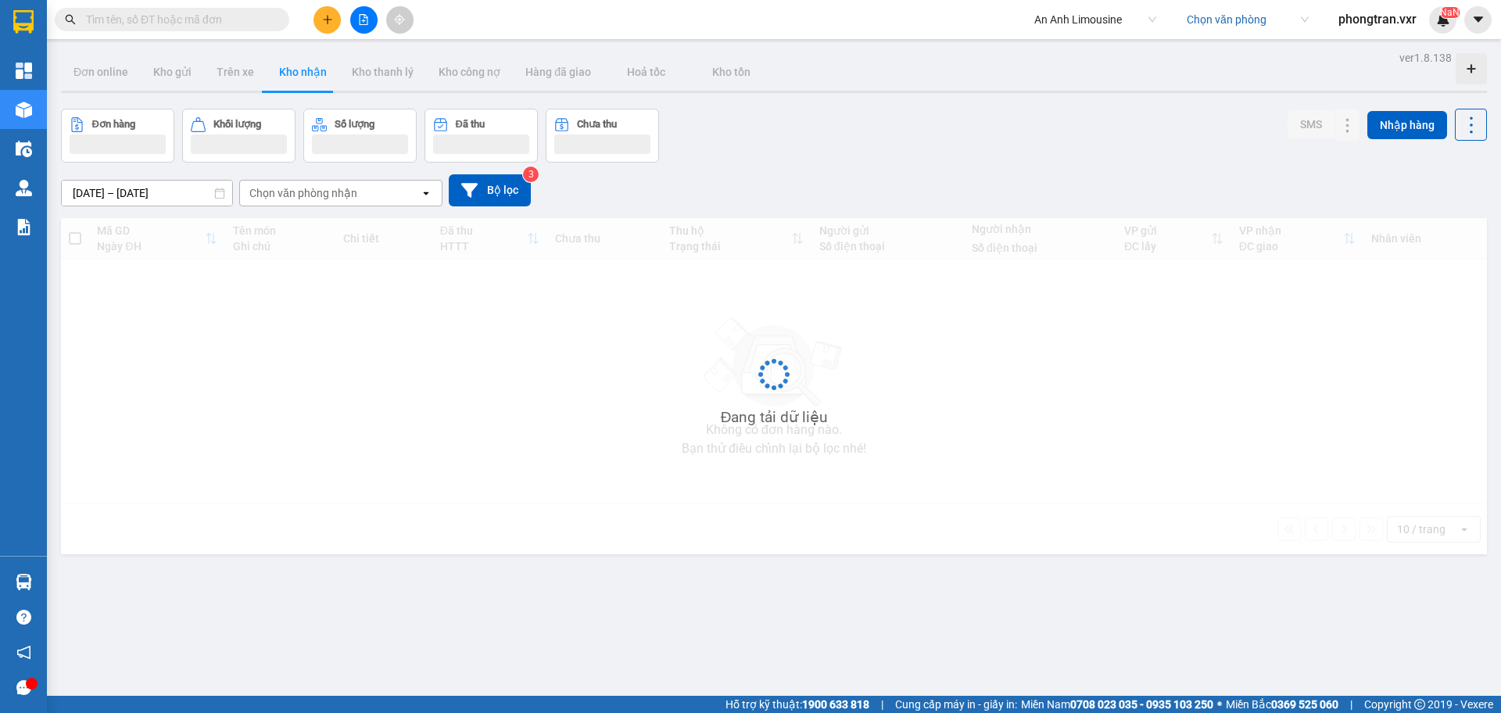
click at [296, 202] on div "Chọn văn phòng nhận" at bounding box center [330, 193] width 180 height 25
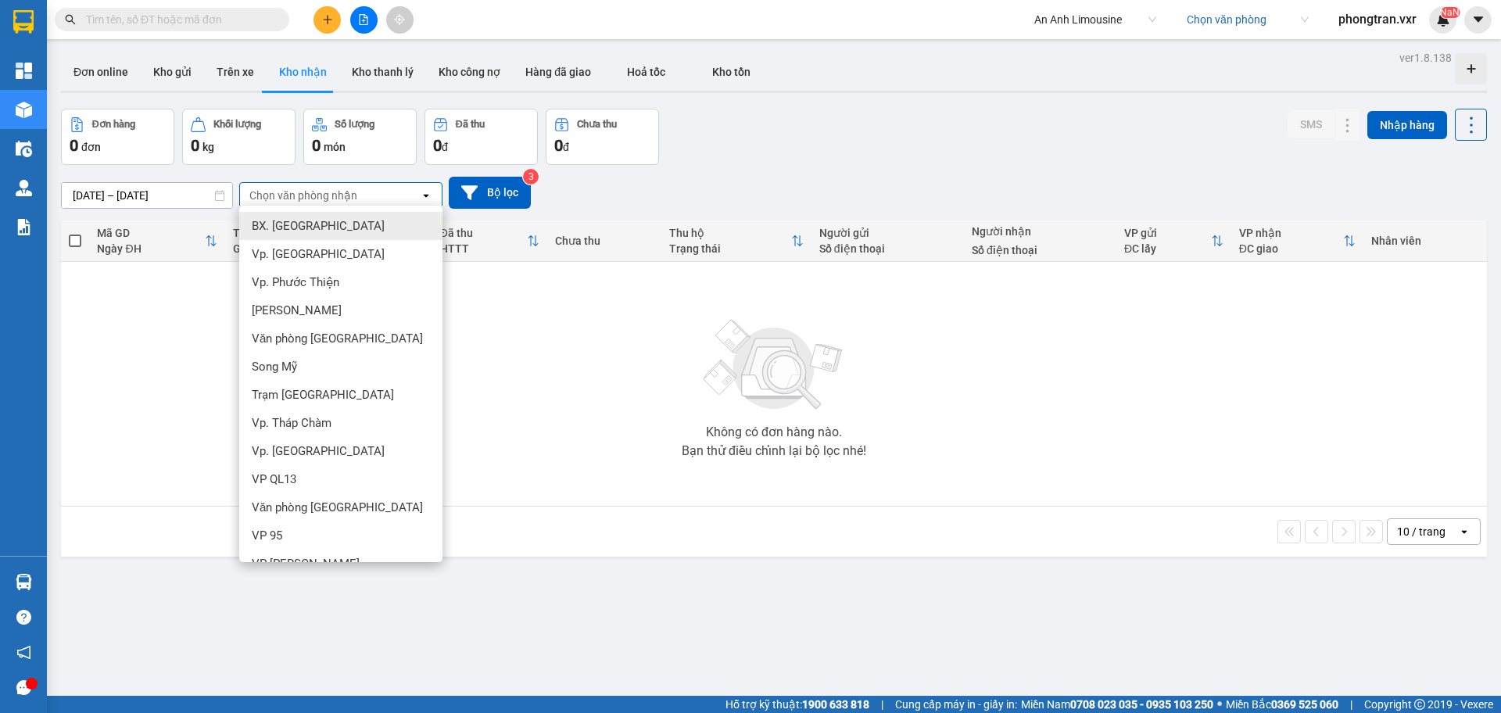
click at [307, 236] on div "BX. [GEOGRAPHIC_DATA]" at bounding box center [340, 226] width 203 height 28
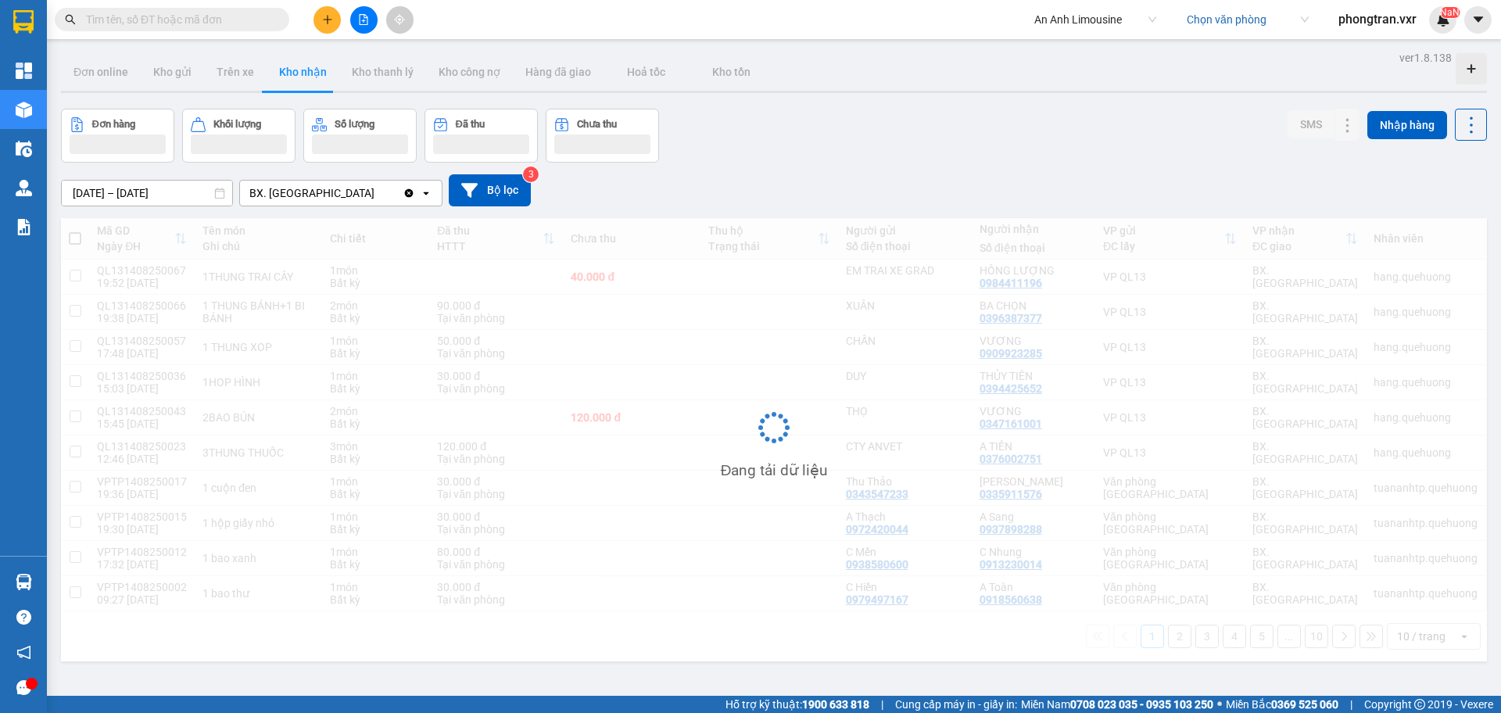
click at [340, 199] on div "BX. [GEOGRAPHIC_DATA]" at bounding box center [321, 193] width 163 height 25
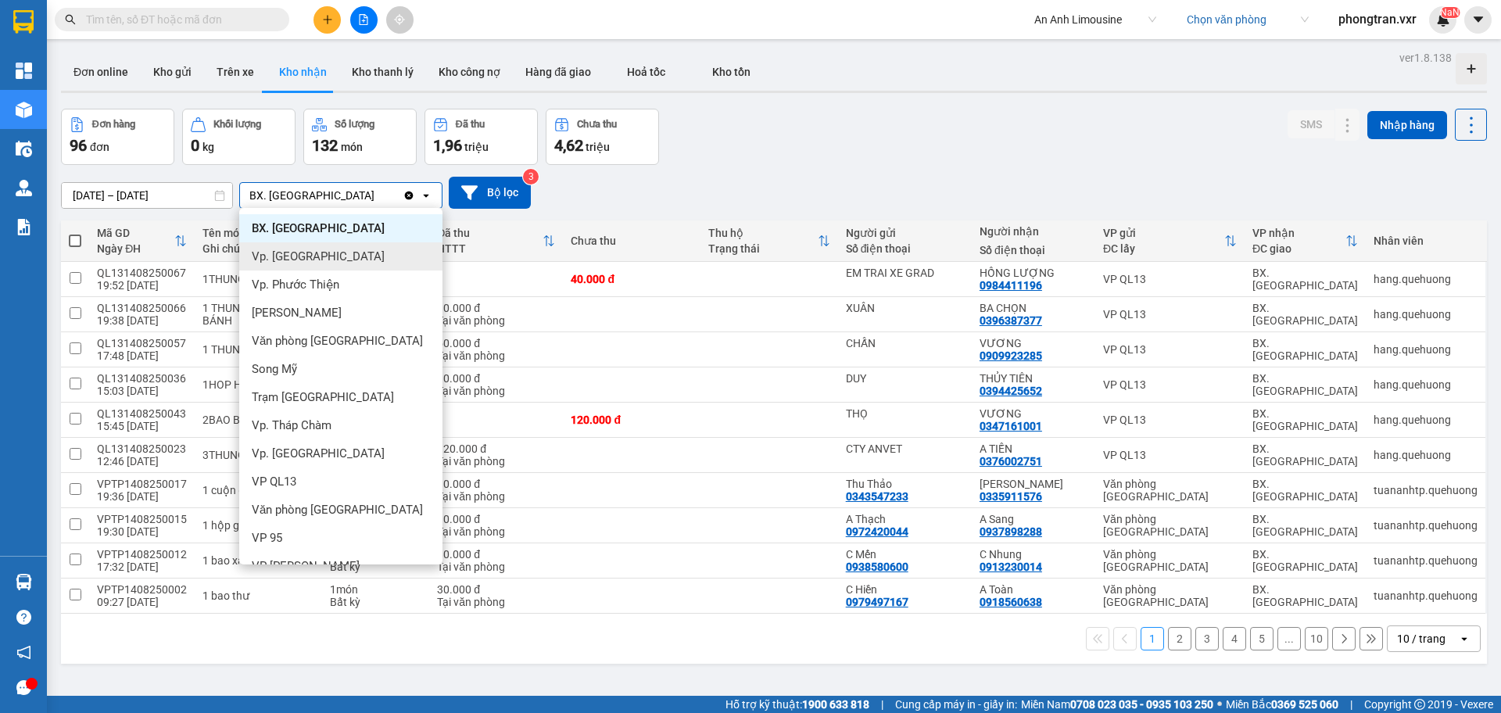
click at [341, 252] on div "Vp. [GEOGRAPHIC_DATA]" at bounding box center [340, 256] width 203 height 28
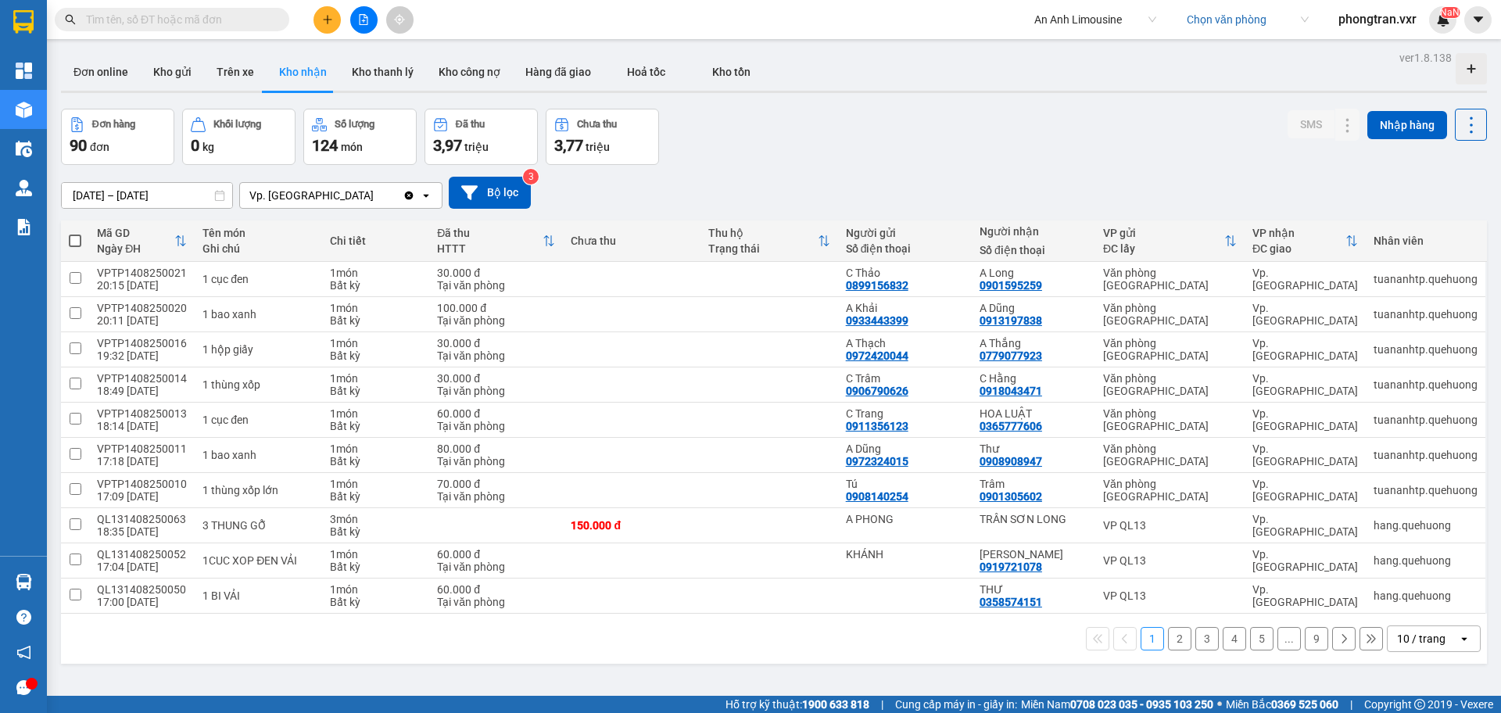
click at [333, 202] on div "Vp. [GEOGRAPHIC_DATA]" at bounding box center [321, 195] width 163 height 25
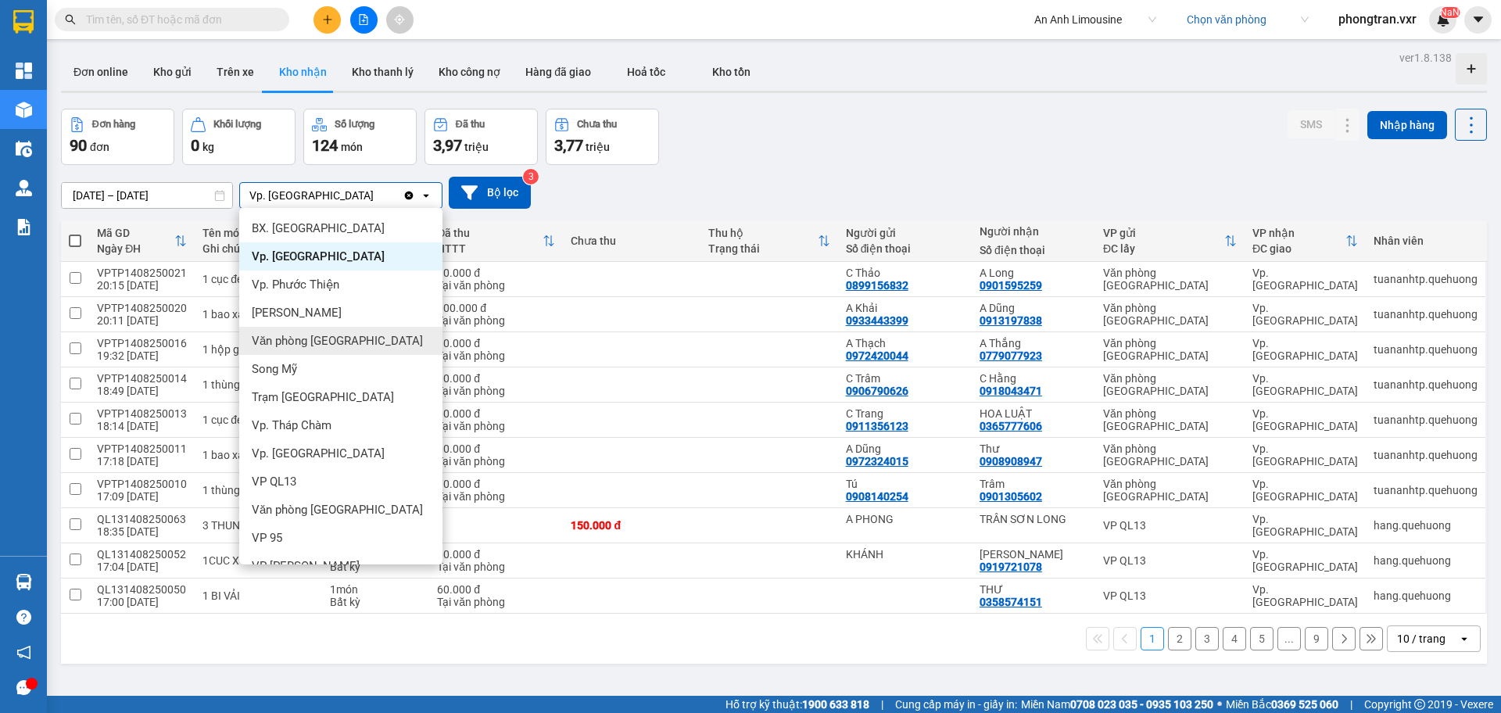
click at [383, 353] on div "Văn phòng [GEOGRAPHIC_DATA]" at bounding box center [340, 341] width 203 height 28
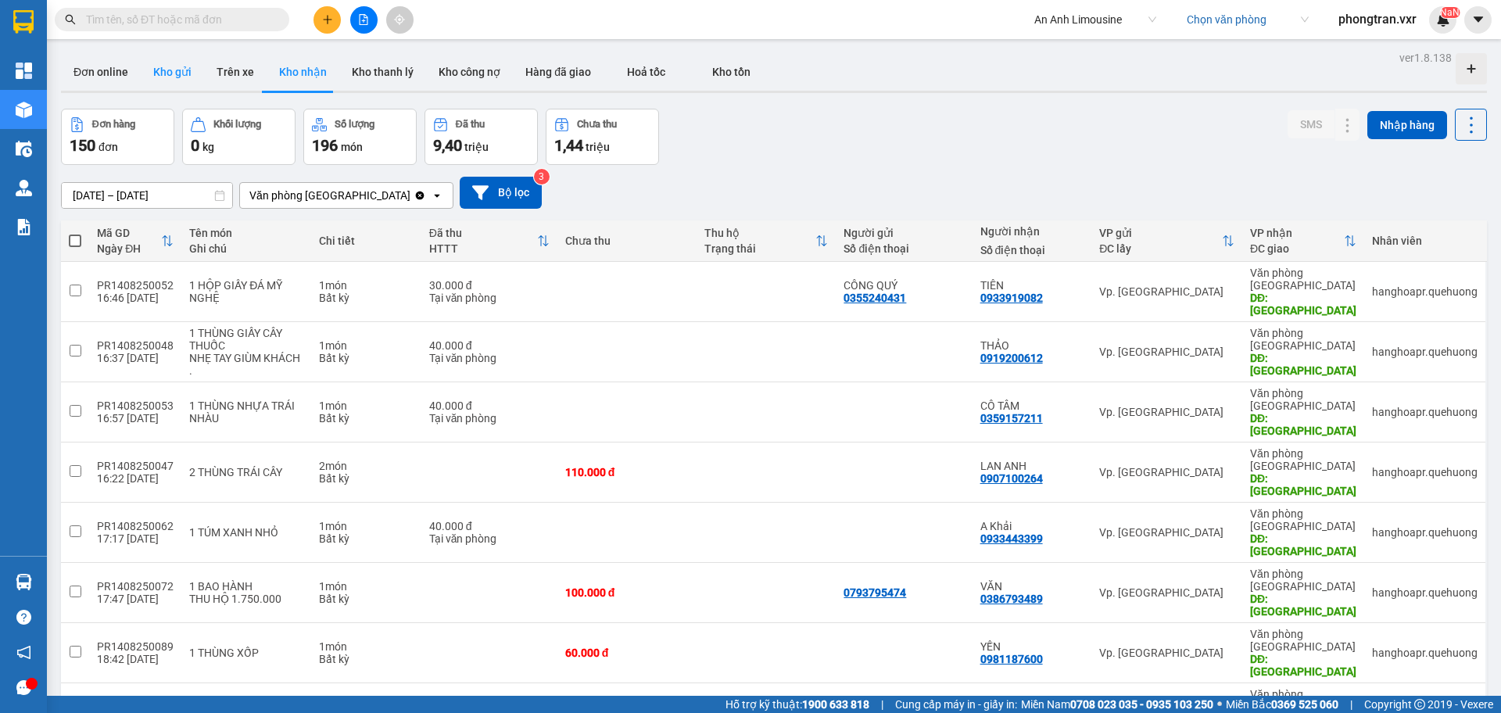
click at [159, 78] on button "Kho gửi" at bounding box center [172, 72] width 63 height 38
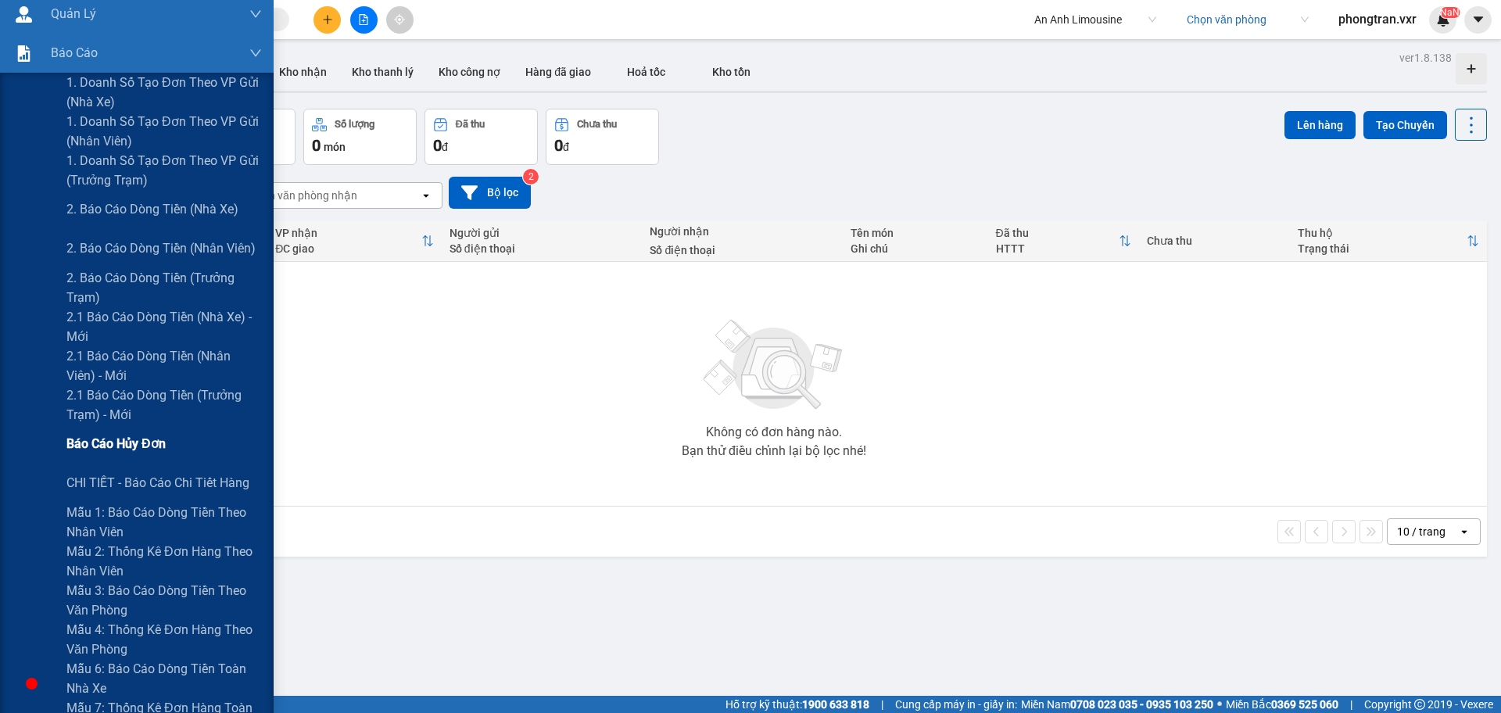
scroll to position [293, 0]
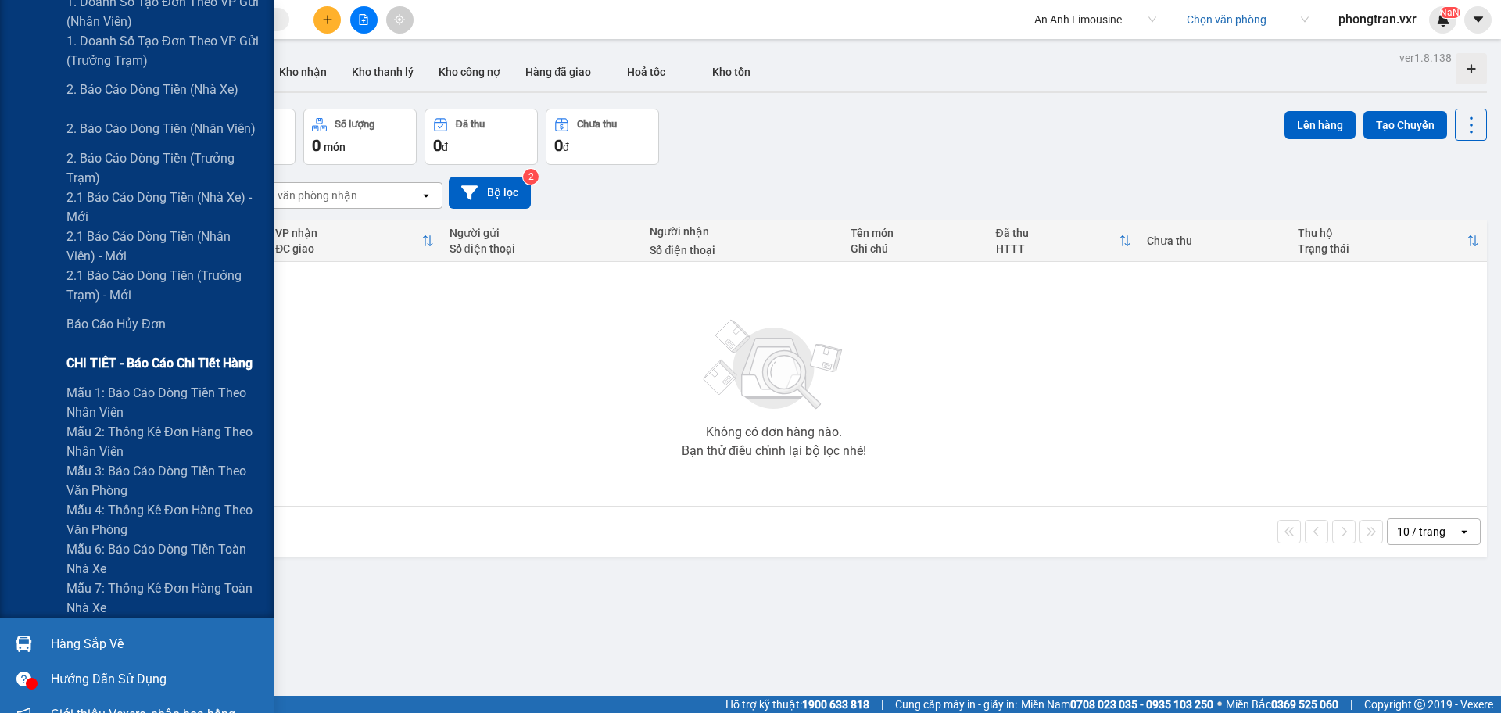
click at [199, 375] on div "CHI TIẾT - Báo cáo chi tiết hàng" at bounding box center [163, 363] width 195 height 39
